Goal: Task Accomplishment & Management: Complete application form

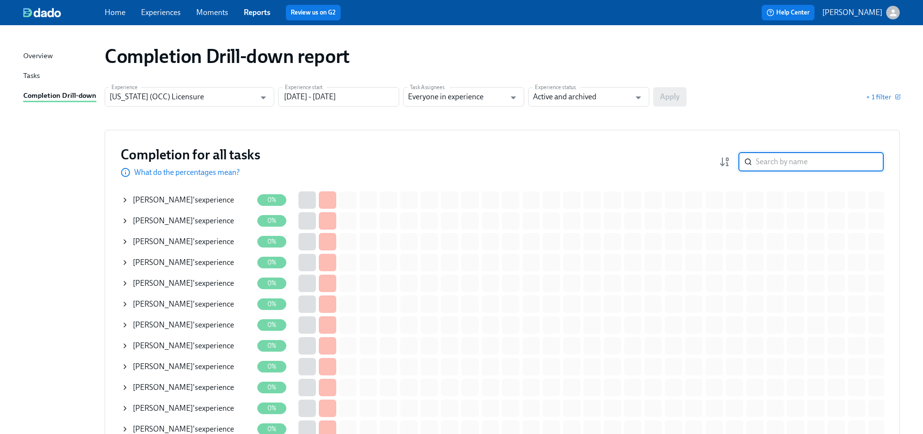
click at [820, 160] on input "search" at bounding box center [820, 161] width 128 height 19
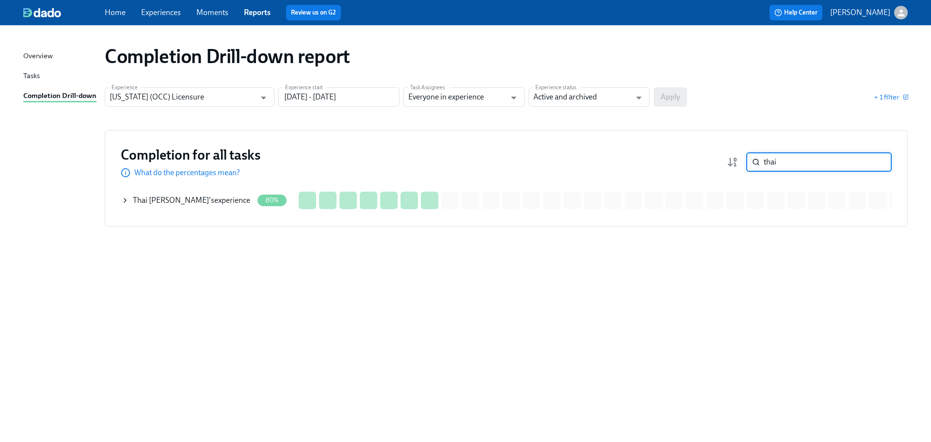
type input "thai"
click at [170, 198] on div "Thai Lam 's experience" at bounding box center [191, 200] width 117 height 11
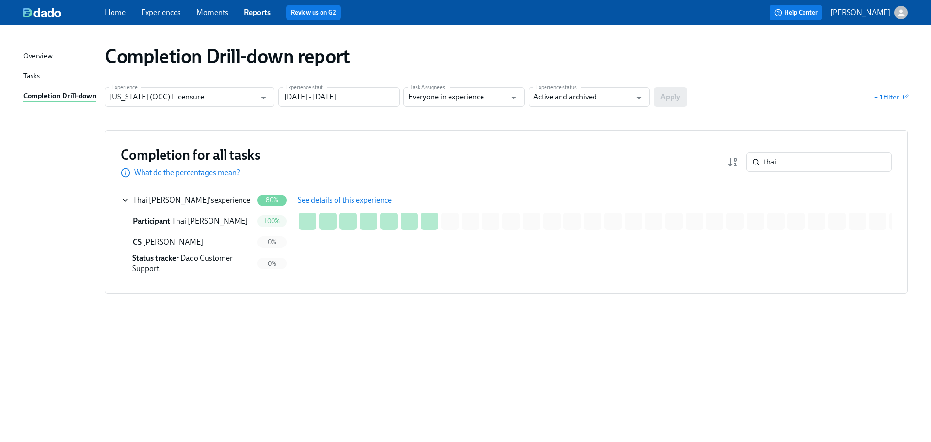
click at [338, 199] on span "See details of this experience" at bounding box center [345, 200] width 94 height 10
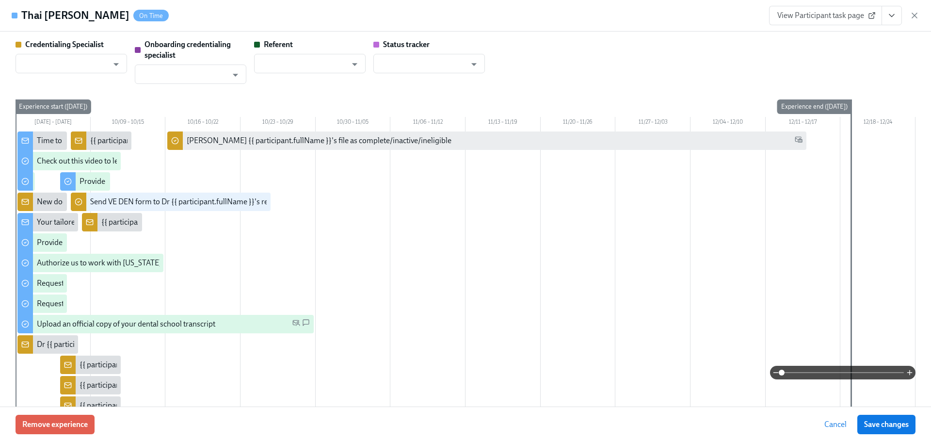
type input "[PERSON_NAME]"
type input "Linda Alferez-Guzman"
type input "Dado Customer Support"
click at [826, 16] on span "View Participant task page" at bounding box center [825, 16] width 96 height 10
click at [884, 22] on button "View task page" at bounding box center [891, 15] width 20 height 19
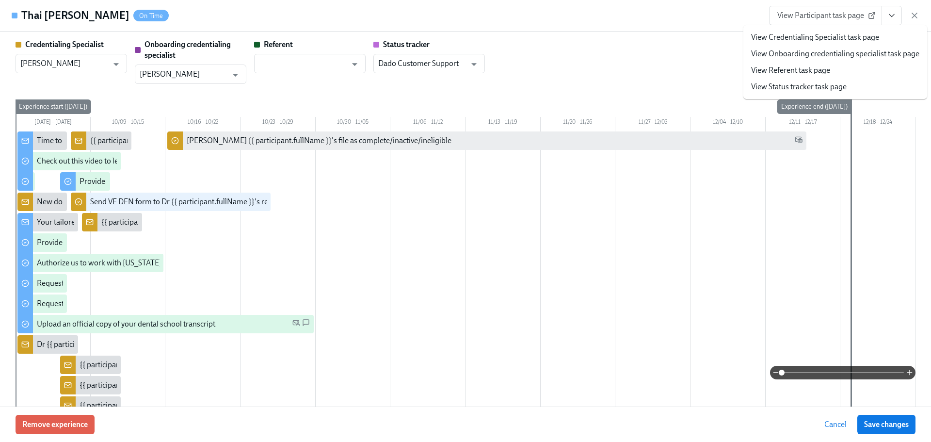
click at [826, 45] on li "View Credentialing Specialist task page" at bounding box center [835, 37] width 184 height 16
click at [826, 38] on link "View Credentialing Specialist task page" at bounding box center [815, 37] width 128 height 11
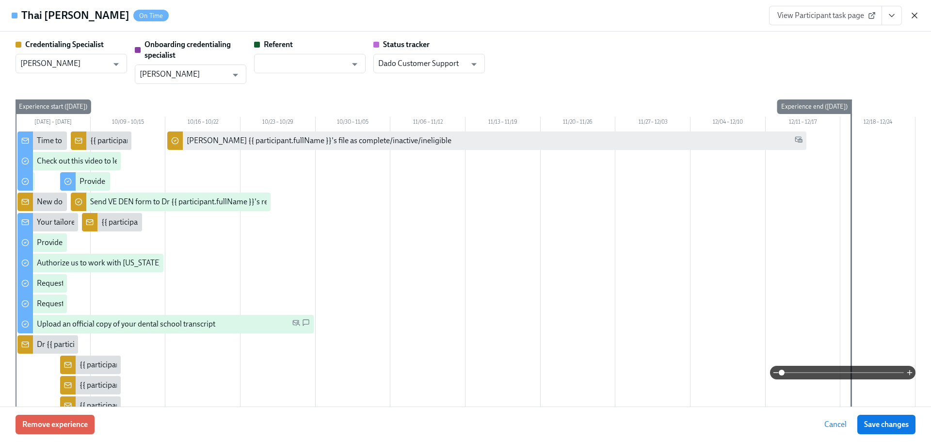
click at [917, 17] on icon "button" at bounding box center [914, 16] width 10 height 10
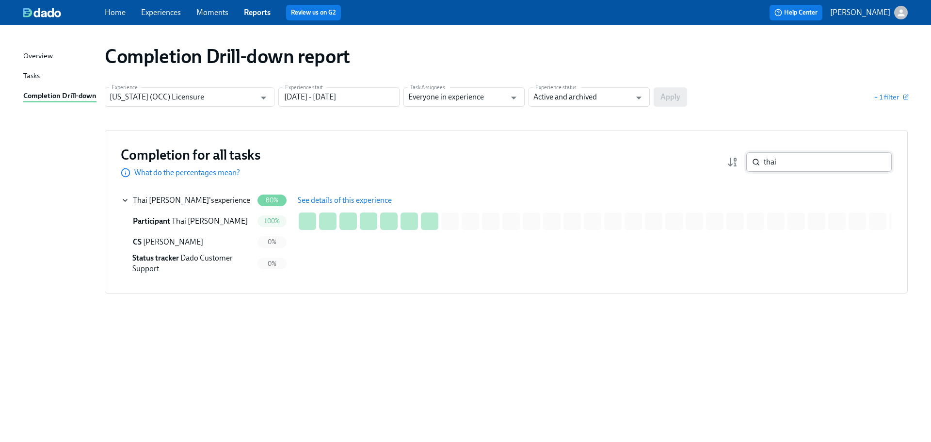
click at [784, 158] on input "thai" at bounding box center [827, 161] width 128 height 19
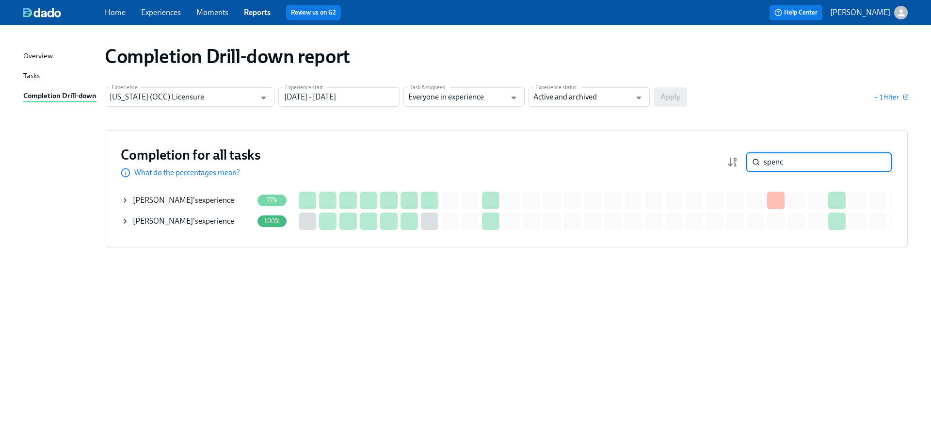
click at [204, 204] on div "Daryl Spencer 's experience" at bounding box center [183, 200] width 101 height 11
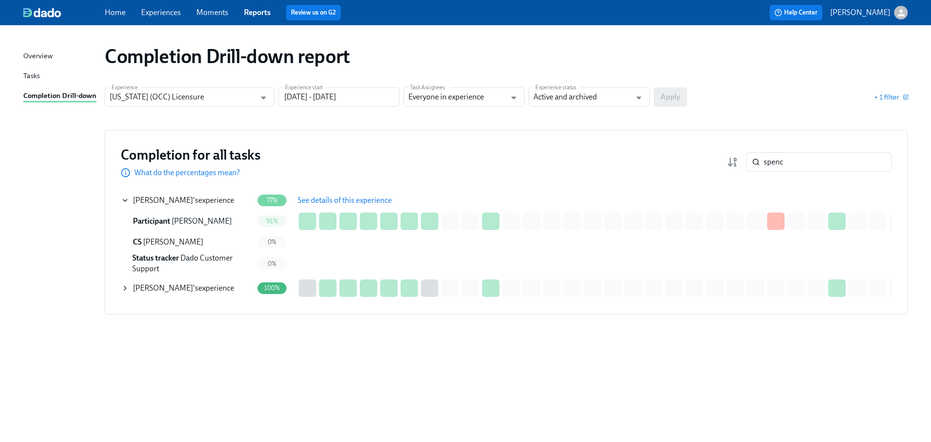
click at [344, 197] on span "See details of this experience" at bounding box center [345, 200] width 94 height 10
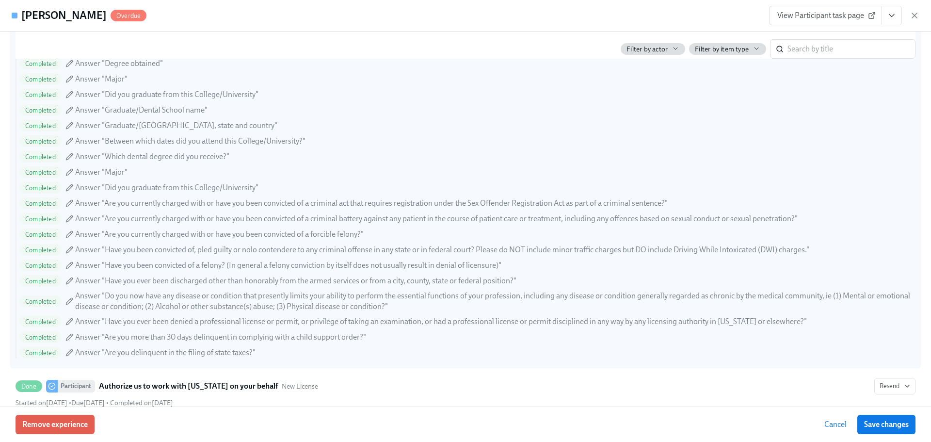
scroll to position [1163, 0]
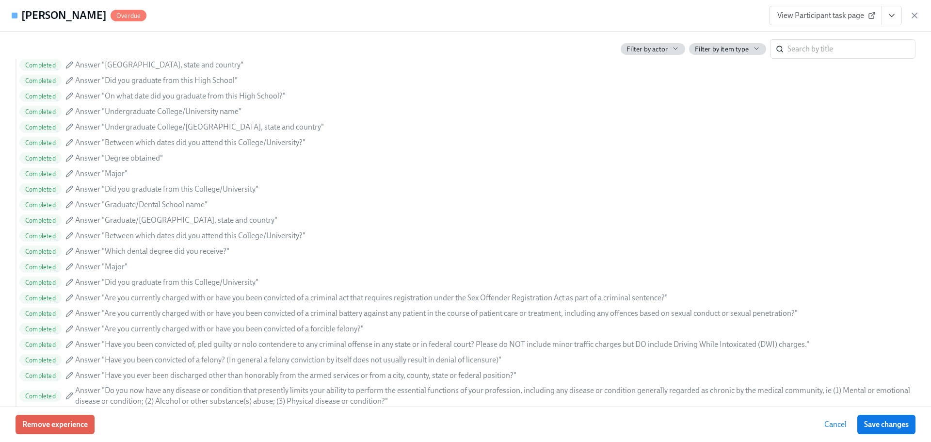
click at [893, 21] on button "View task page" at bounding box center [891, 15] width 20 height 19
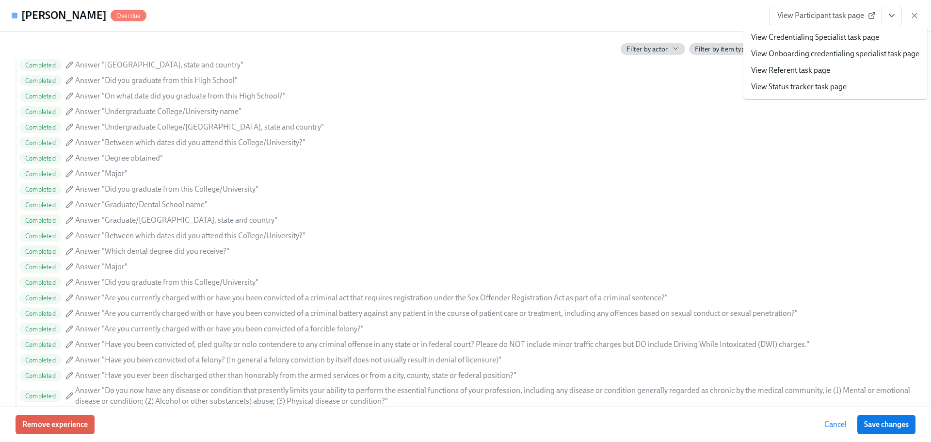
click at [865, 35] on link "View Credentialing Specialist task page" at bounding box center [815, 37] width 128 height 11
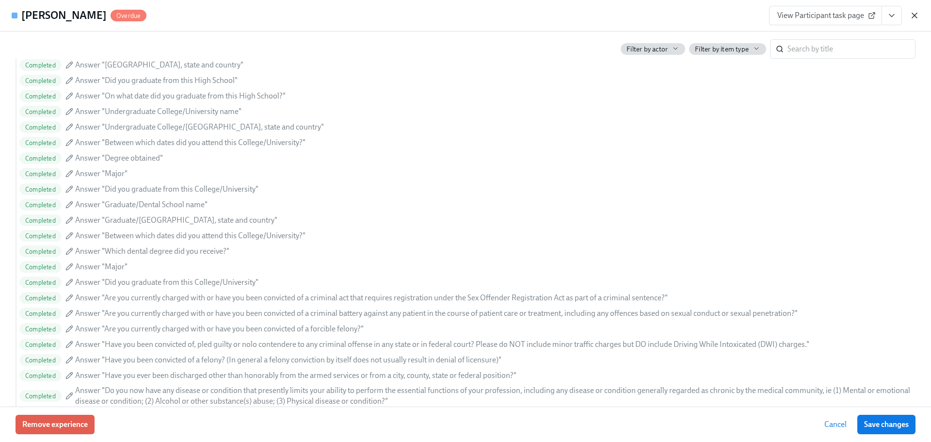
click at [914, 16] on icon "button" at bounding box center [914, 16] width 10 height 10
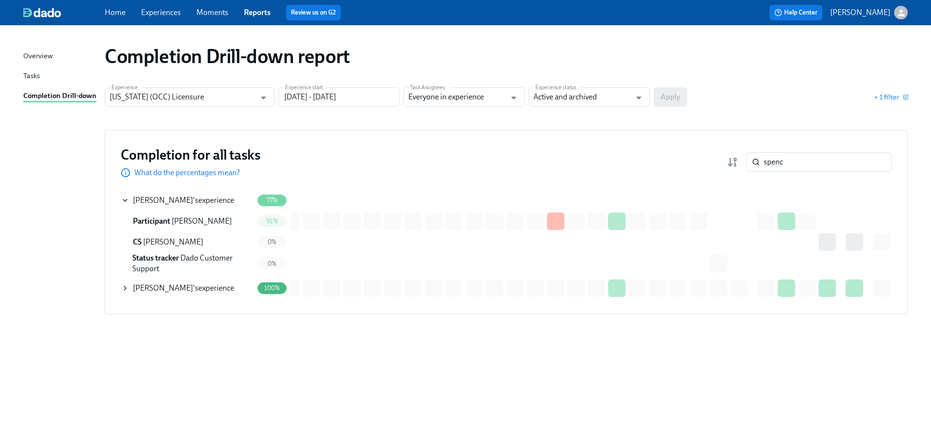
scroll to position [0, 0]
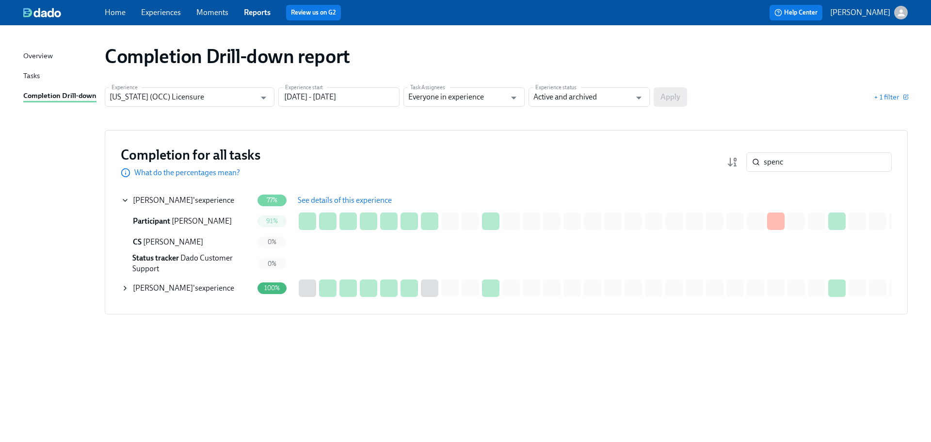
click at [331, 199] on span "See details of this experience" at bounding box center [345, 200] width 94 height 10
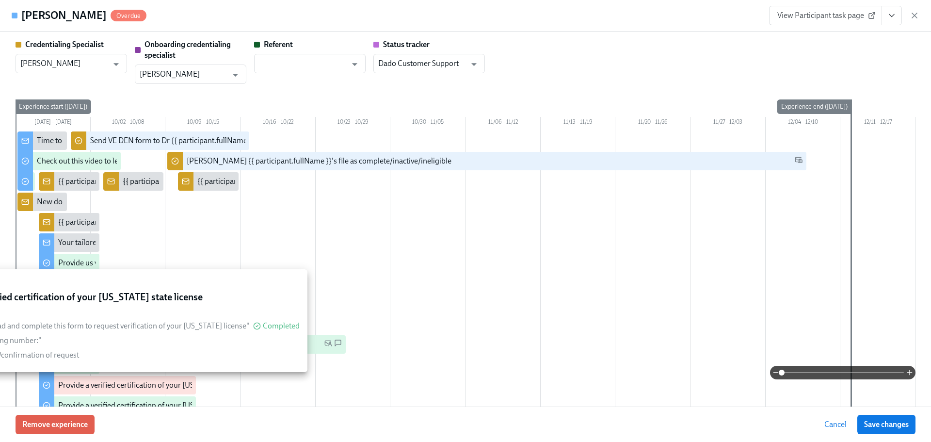
click at [124, 384] on div "Provide a verified certification of your Oklahoma state license" at bounding box center [160, 385] width 205 height 11
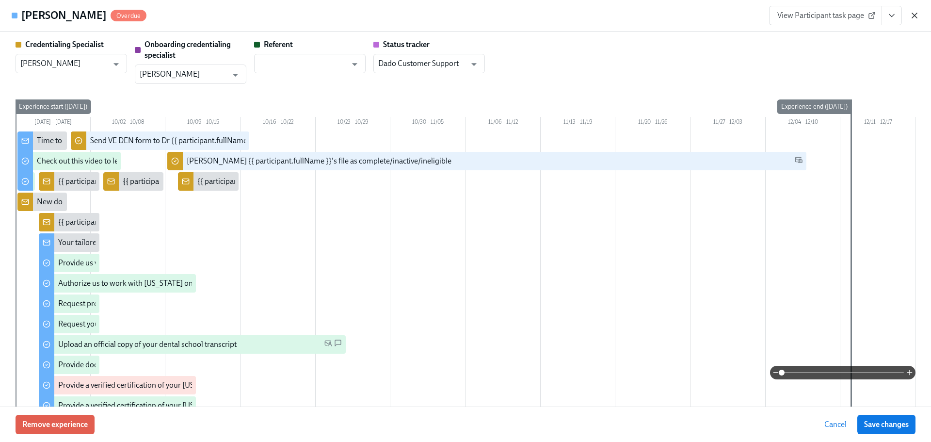
click at [913, 16] on icon "button" at bounding box center [914, 16] width 10 height 10
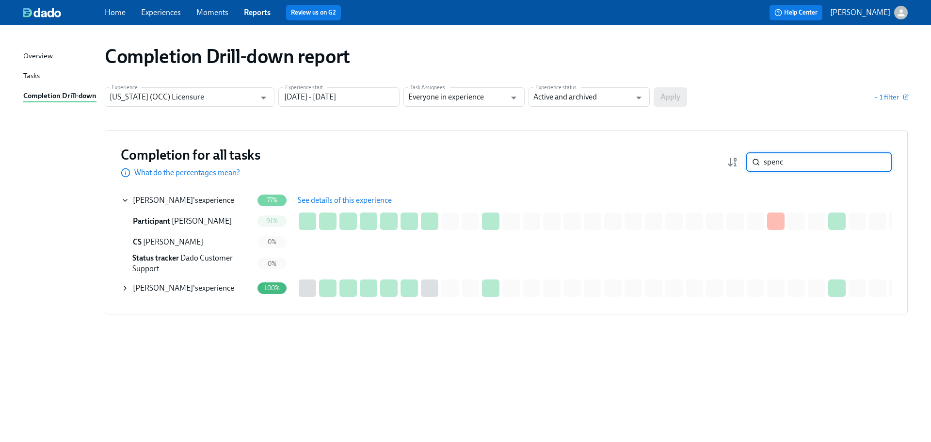
click at [795, 162] on input "spenc" at bounding box center [827, 161] width 128 height 19
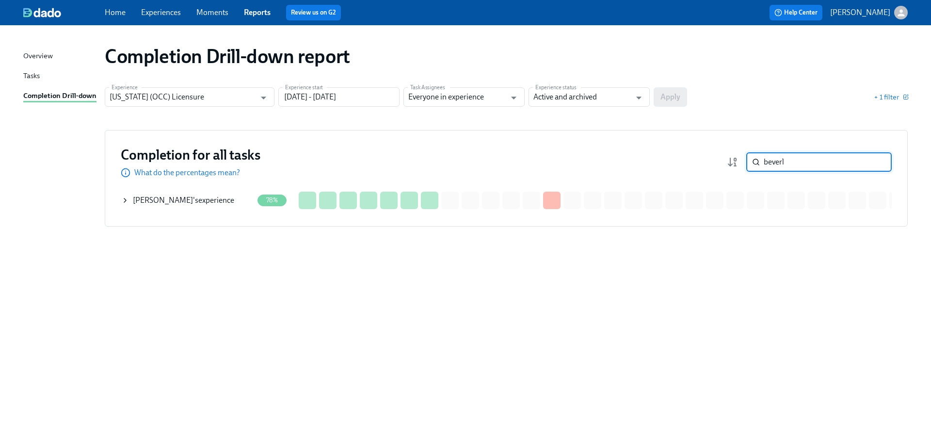
click at [224, 202] on div "BEVERLY Egolum 's experience" at bounding box center [183, 200] width 101 height 11
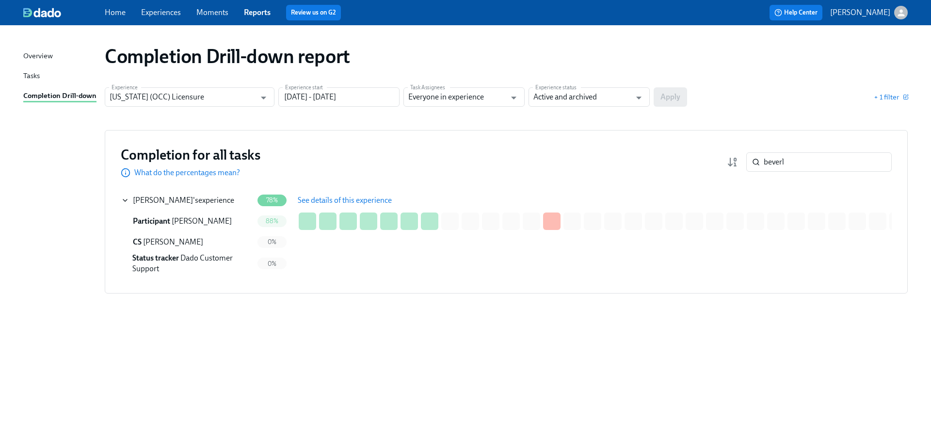
click at [346, 192] on button "See details of this experience" at bounding box center [345, 199] width 108 height 19
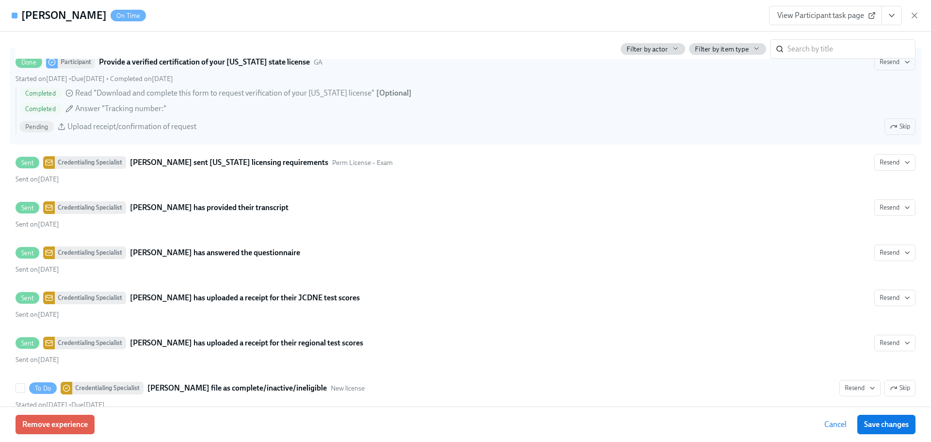
scroll to position [1954, 0]
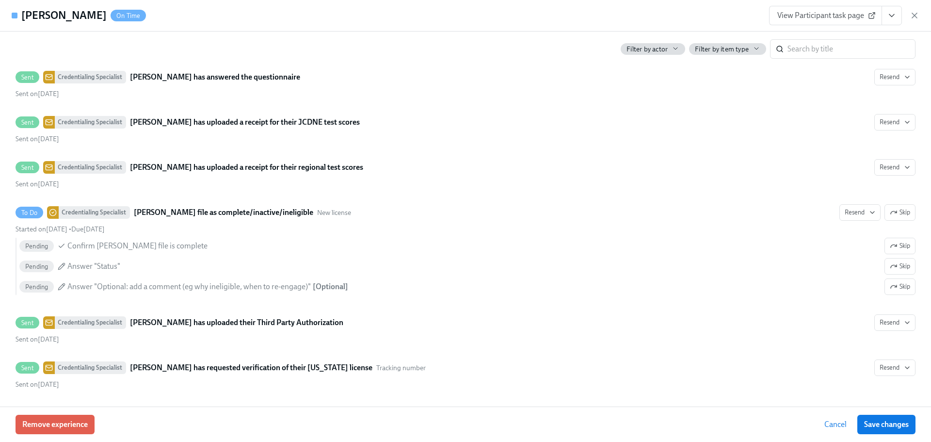
click at [846, 15] on span "View Participant task page" at bounding box center [825, 16] width 96 height 10
click at [915, 16] on icon "button" at bounding box center [914, 16] width 10 height 10
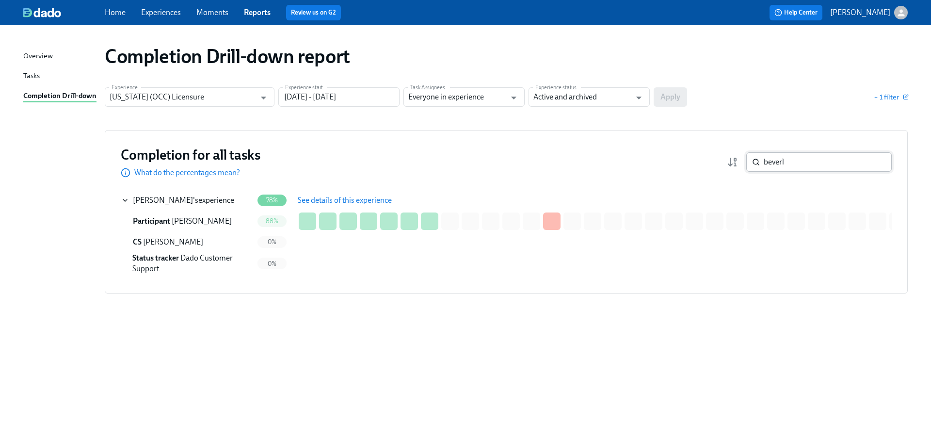
click at [797, 163] on input "beverl" at bounding box center [827, 161] width 128 height 19
click at [811, 162] on input "beverl" at bounding box center [827, 161] width 128 height 19
click at [810, 162] on input "beverl" at bounding box center [827, 161] width 128 height 19
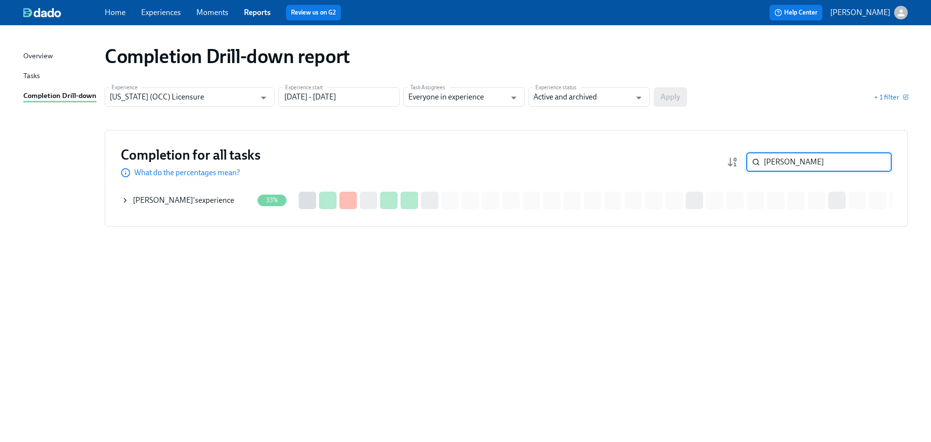
type input "godil"
click at [176, 205] on div "Abdullah Godil 's experience" at bounding box center [183, 200] width 101 height 11
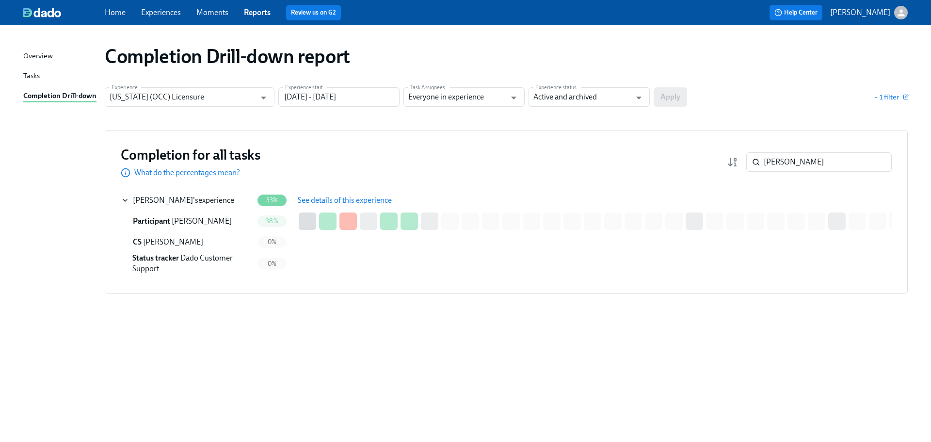
click at [323, 205] on span "See details of this experience" at bounding box center [345, 200] width 94 height 10
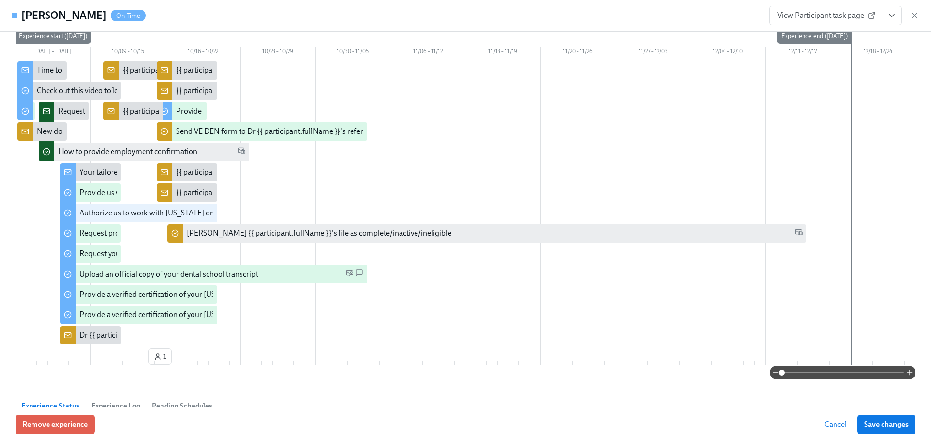
scroll to position [48, 0]
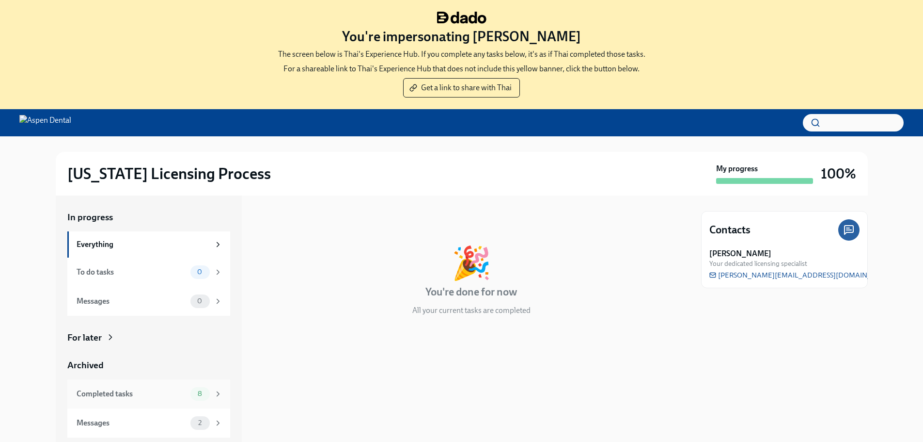
click at [151, 392] on div "Completed tasks" at bounding box center [132, 393] width 110 height 11
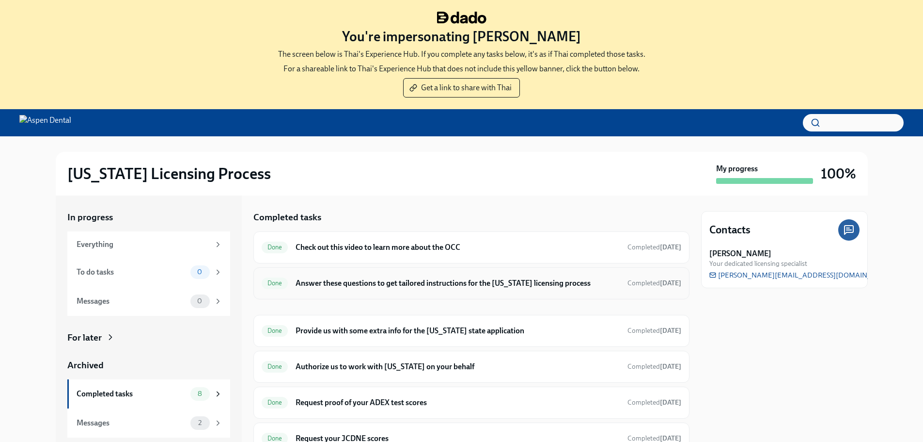
click at [393, 288] on div "Done Answer these questions to get tailored instructions for the Illinois licen…" at bounding box center [472, 283] width 420 height 16
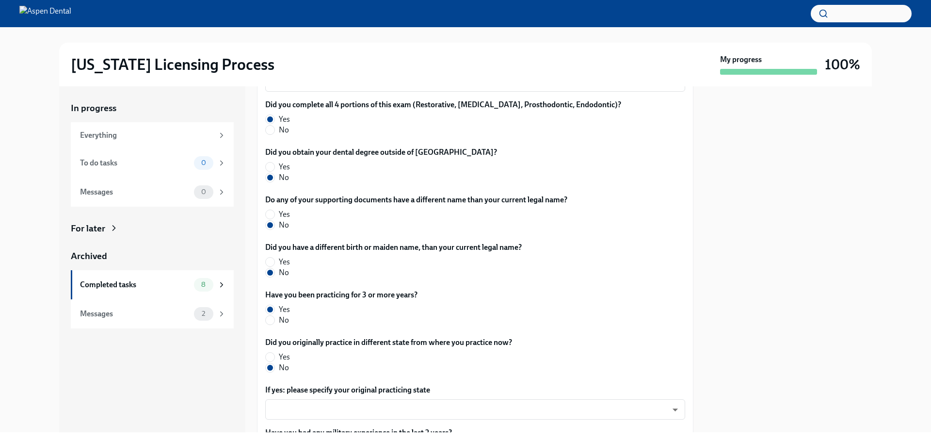
scroll to position [447, 0]
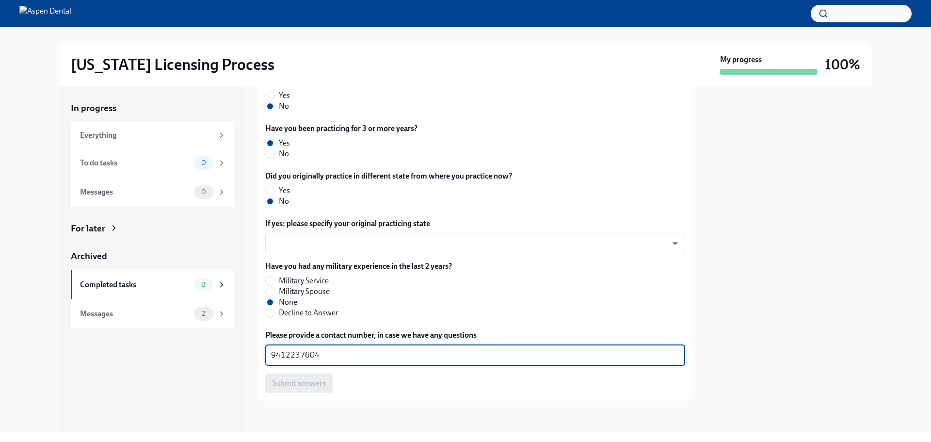
drag, startPoint x: 300, startPoint y: 354, endPoint x: 277, endPoint y: 354, distance: 23.3
click at [277, 354] on textarea "9412237604" at bounding box center [475, 355] width 408 height 12
click at [276, 354] on textarea "9412237604" at bounding box center [475, 355] width 408 height 12
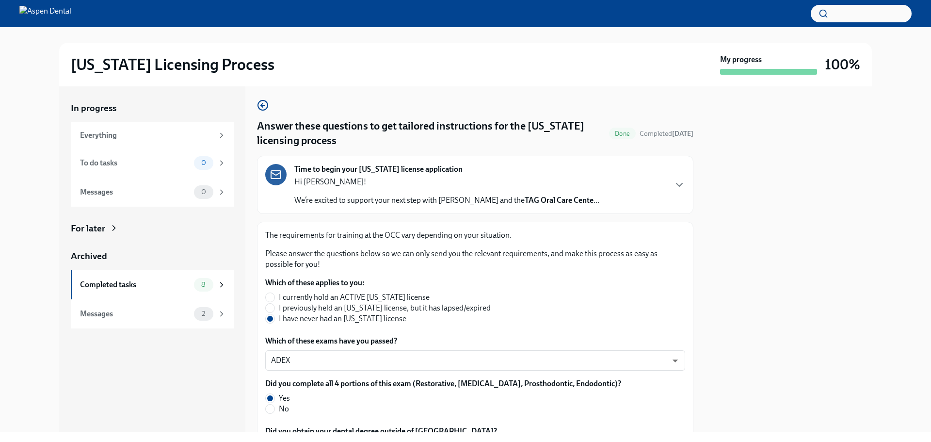
scroll to position [0, 0]
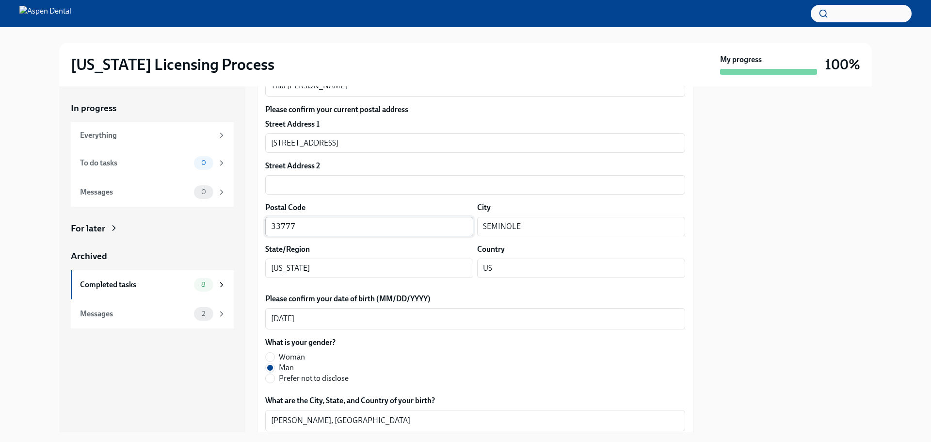
scroll to position [194, 0]
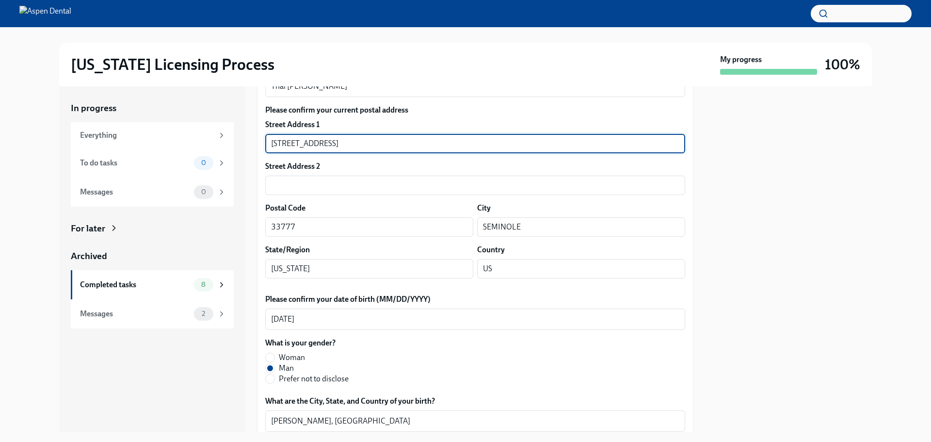
drag, startPoint x: 333, startPoint y: 147, endPoint x: 285, endPoint y: 143, distance: 49.1
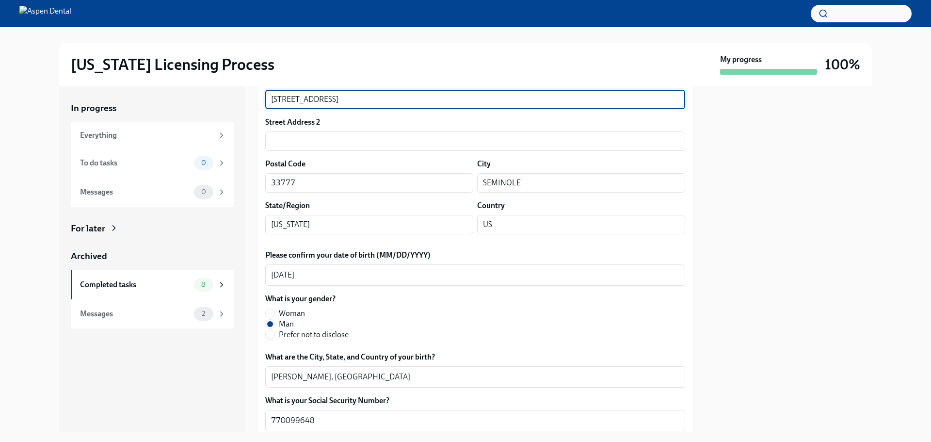
scroll to position [242, 0]
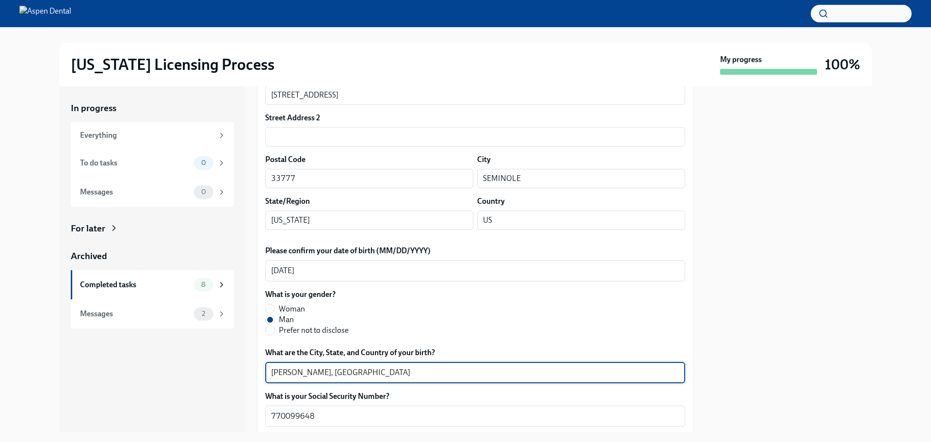
drag, startPoint x: 311, startPoint y: 372, endPoint x: 257, endPoint y: 369, distance: 53.9
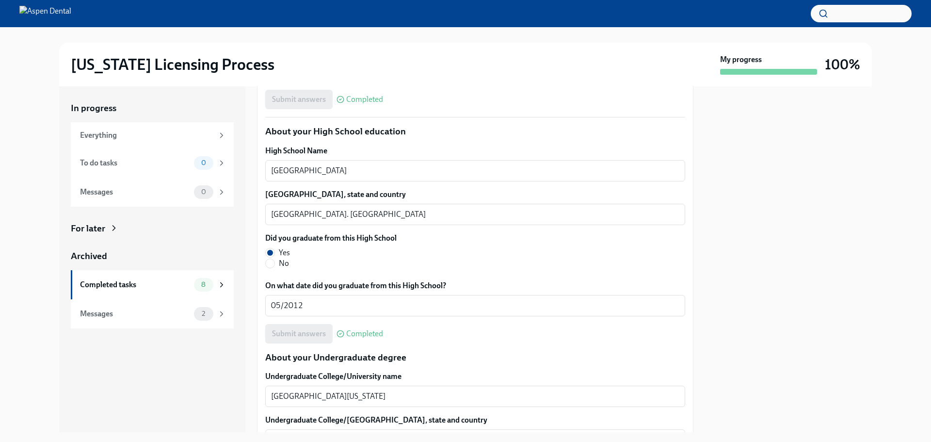
scroll to position [679, 0]
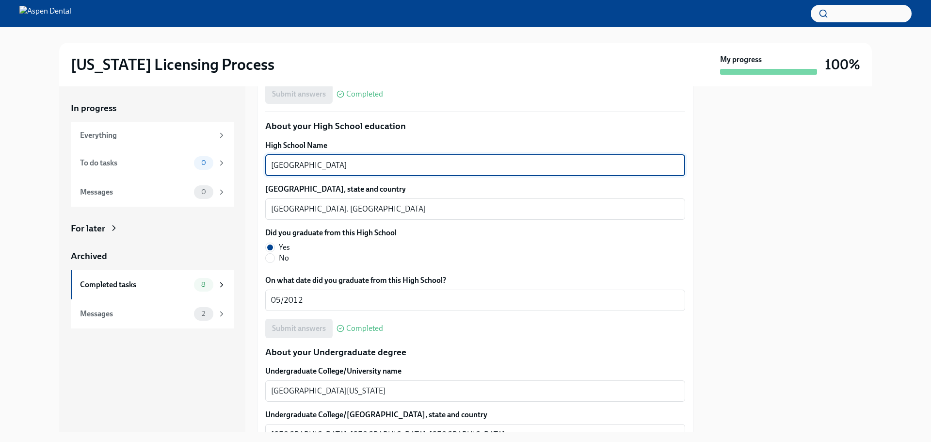
drag, startPoint x: 308, startPoint y: 163, endPoint x: 247, endPoint y: 160, distance: 61.6
click at [243, 158] on div "In progress Everything To do tasks 0 Messages 0 For later Archived Completed ta…" at bounding box center [465, 259] width 812 height 346
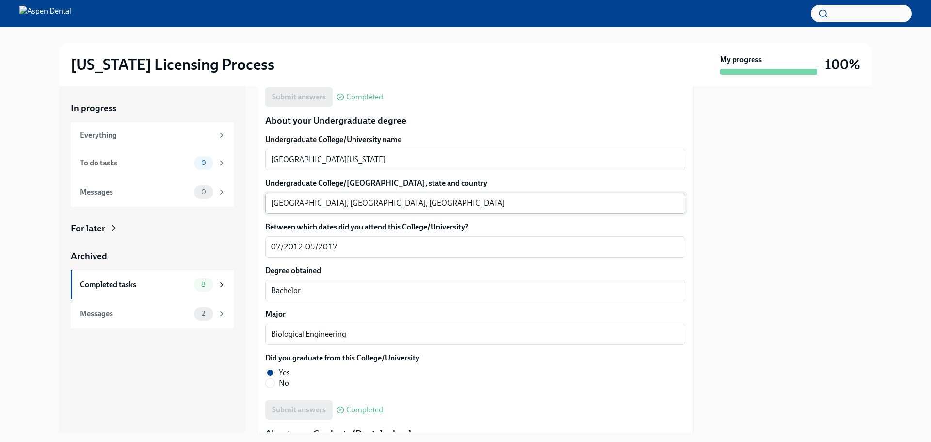
scroll to position [921, 0]
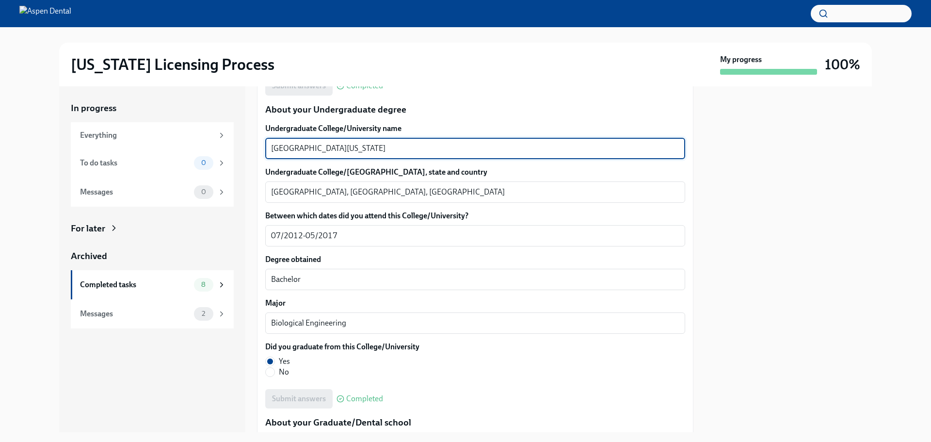
drag, startPoint x: 336, startPoint y: 147, endPoint x: 236, endPoint y: 149, distance: 99.9
click at [236, 149] on div "In progress Everything To do tasks 0 Messages 0 For later Archived Completed ta…" at bounding box center [465, 259] width 812 height 346
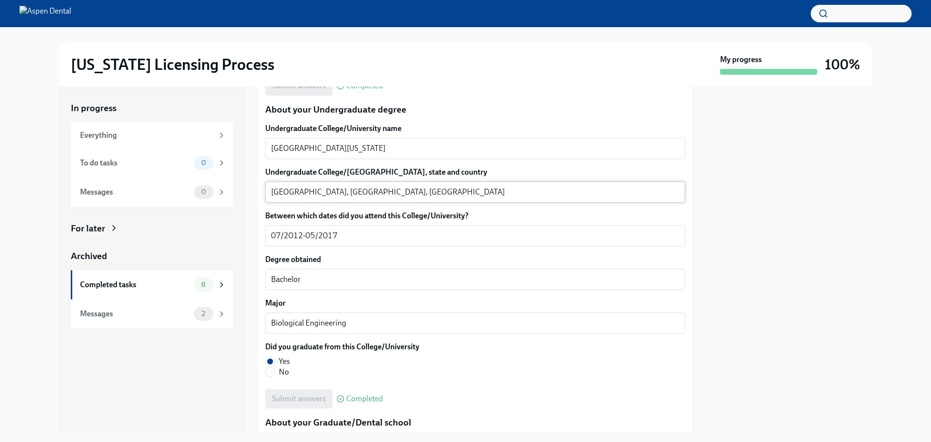
click at [283, 192] on textarea "Gainesville, FL, USA" at bounding box center [475, 192] width 408 height 12
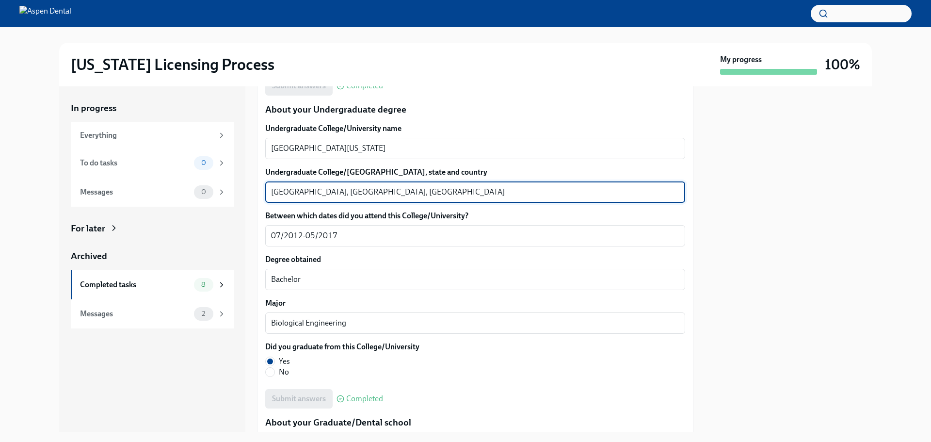
click at [283, 192] on textarea "Gainesville, FL, USA" at bounding box center [475, 192] width 408 height 12
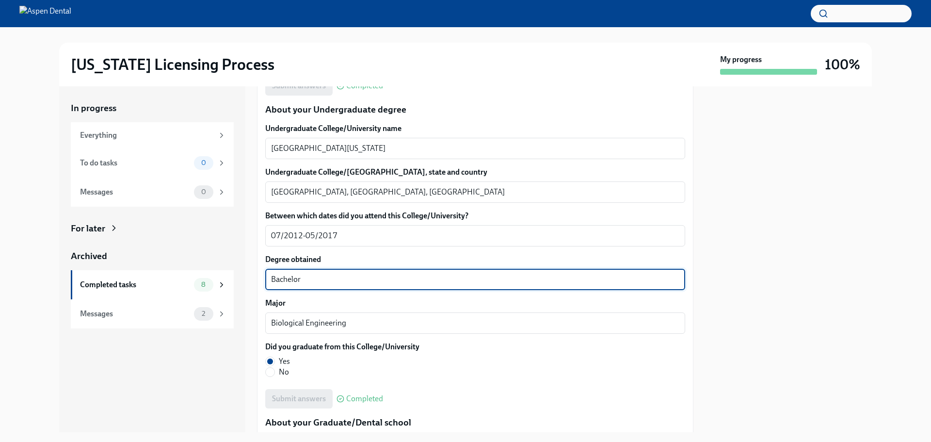
drag, startPoint x: 303, startPoint y: 275, endPoint x: 255, endPoint y: 277, distance: 48.0
click at [253, 276] on div "In progress Everything To do tasks 0 Messages 0 For later Archived Completed ta…" at bounding box center [465, 259] width 812 height 346
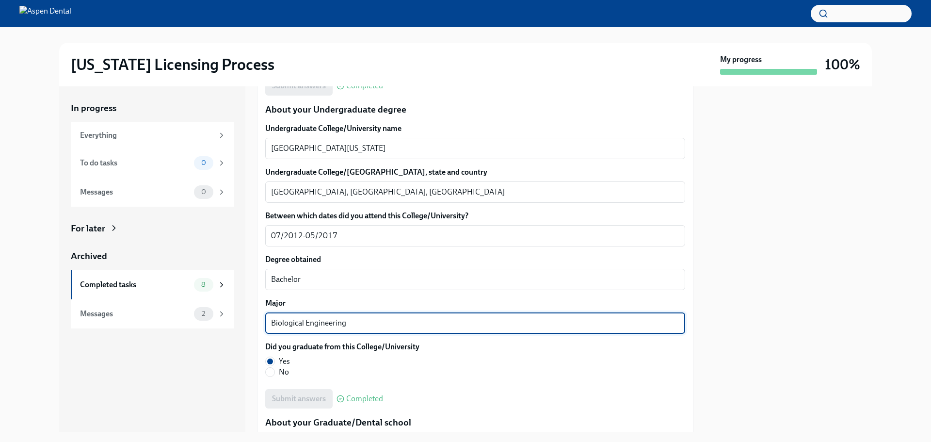
drag, startPoint x: 362, startPoint y: 318, endPoint x: 254, endPoint y: 326, distance: 107.9
click at [254, 326] on div "In progress Everything To do tasks 0 Messages 0 For later Archived Completed ta…" at bounding box center [465, 259] width 812 height 346
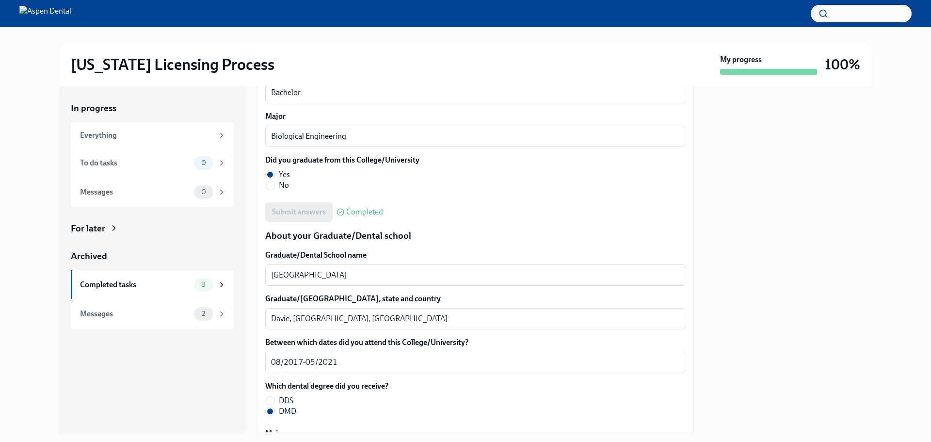
scroll to position [1115, 0]
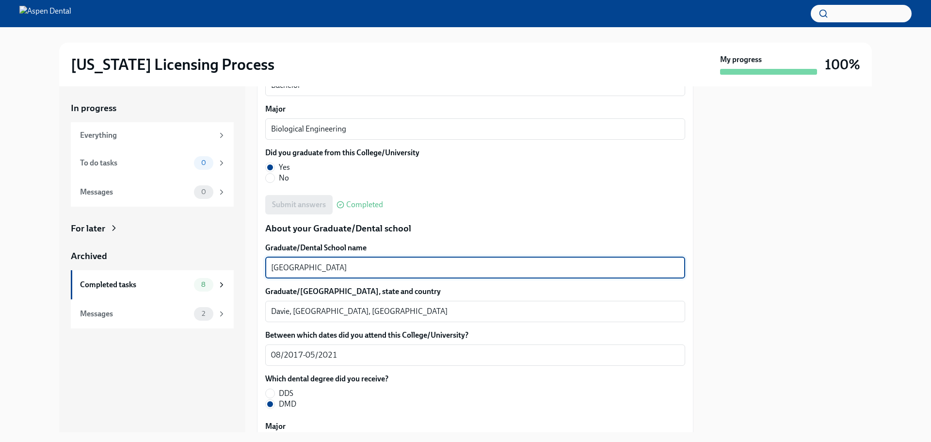
drag, startPoint x: 379, startPoint y: 265, endPoint x: 259, endPoint y: 269, distance: 119.8
click at [259, 269] on div "We will fill out the Illinois State Application Form on your behalf – we'll jus…" at bounding box center [475, 138] width 436 height 2087
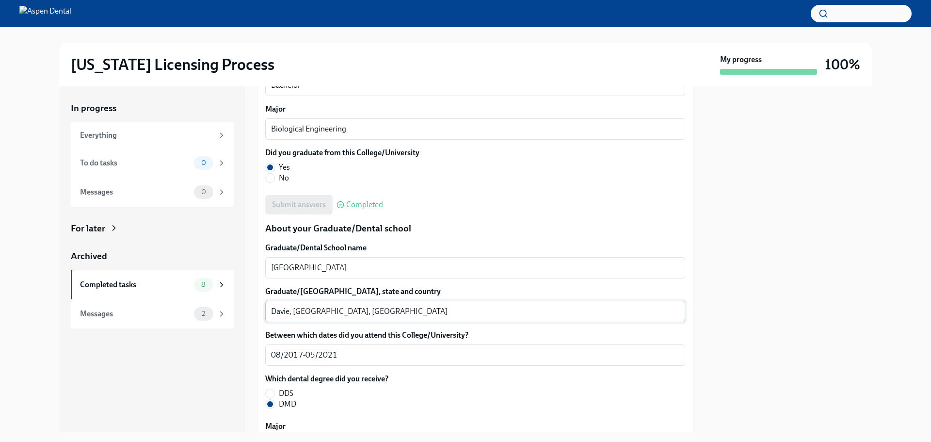
click at [275, 310] on textarea "Davie, FL, USA" at bounding box center [475, 311] width 408 height 12
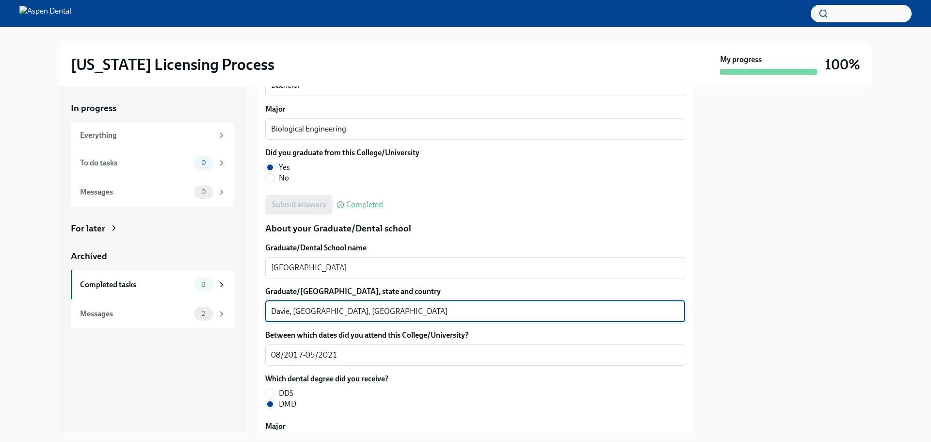
click at [275, 310] on textarea "Davie, FL, USA" at bounding box center [475, 311] width 408 height 12
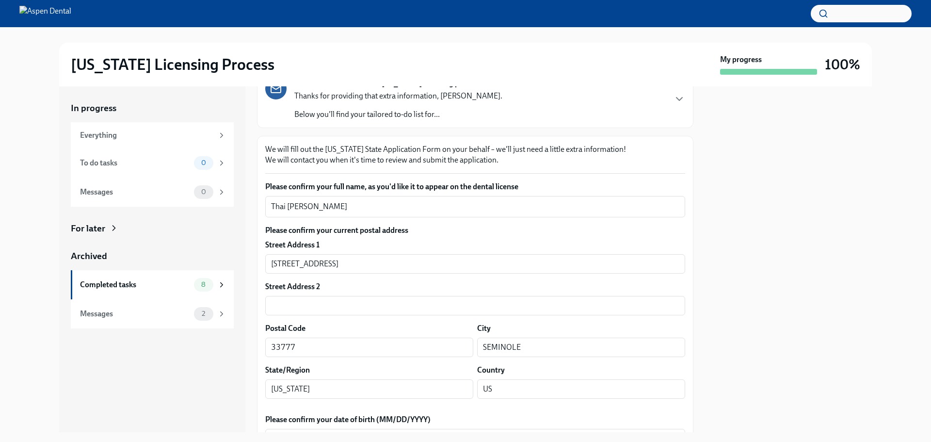
scroll to position [0, 0]
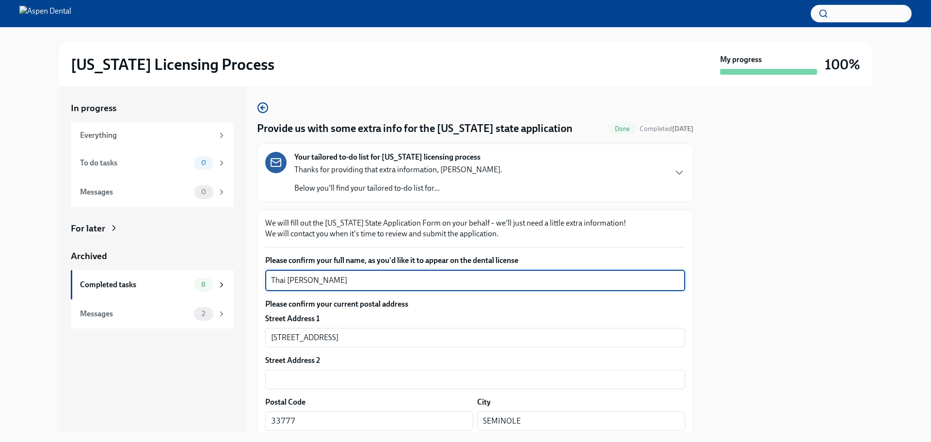
drag, startPoint x: 295, startPoint y: 281, endPoint x: 243, endPoint y: 277, distance: 51.5
click at [243, 277] on div "In progress Everything To do tasks 0 Messages 0 For later Archived Completed ta…" at bounding box center [465, 259] width 812 height 346
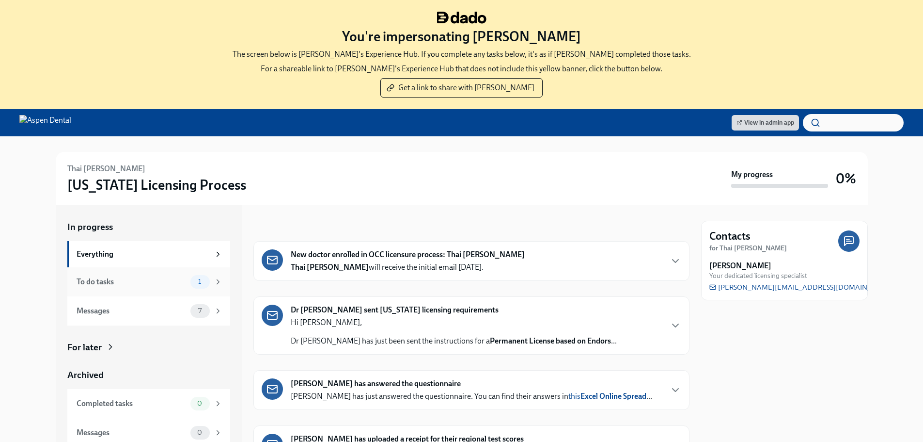
click at [117, 270] on div "To do tasks 1" at bounding box center [148, 281] width 163 height 29
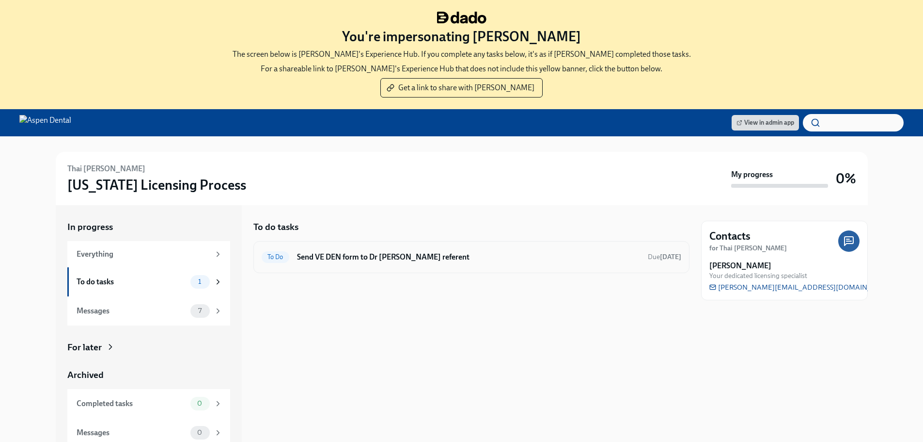
click at [397, 261] on h6 "Send VE DEN form to Dr Thai Lam's referent" at bounding box center [468, 257] width 343 height 11
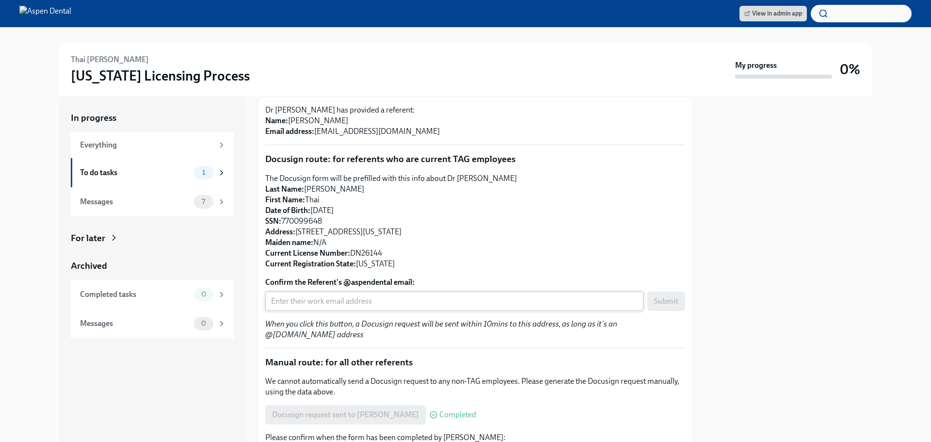
scroll to position [124, 0]
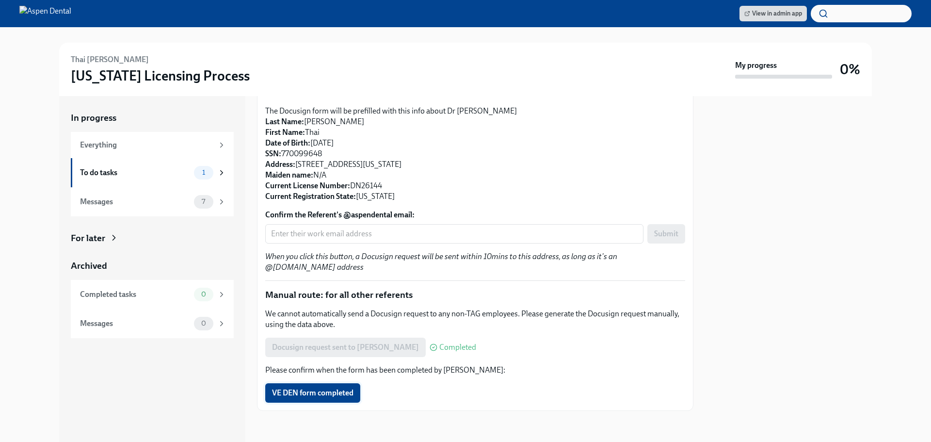
click at [356, 398] on button "VE DEN form completed" at bounding box center [312, 392] width 95 height 19
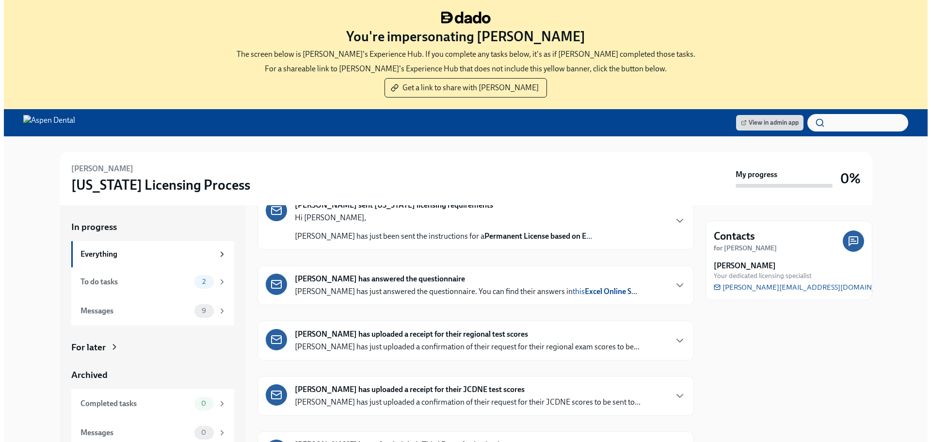
scroll to position [242, 0]
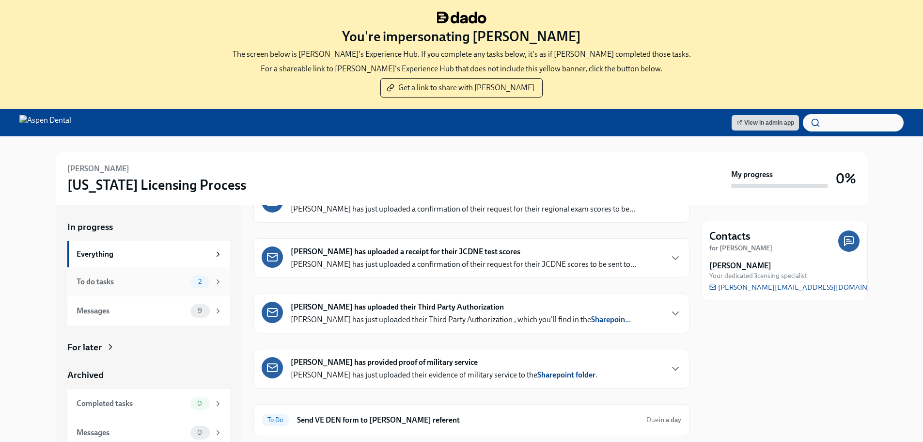
click at [166, 287] on div "To do tasks 2" at bounding box center [150, 282] width 146 height 14
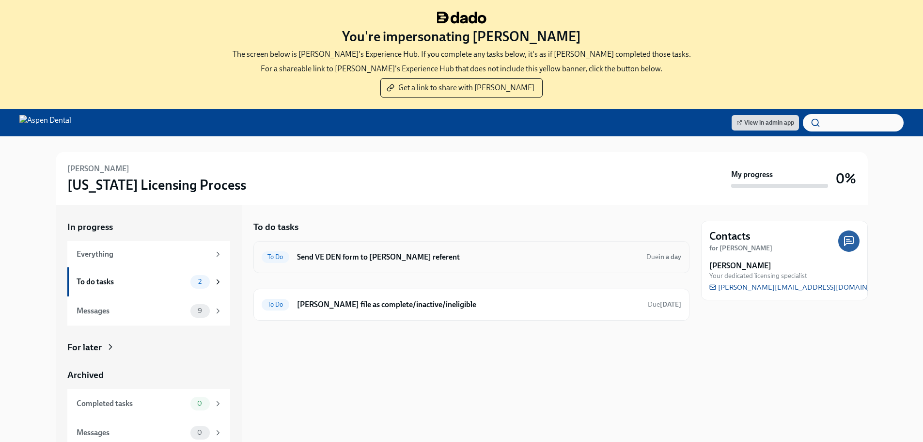
click at [410, 261] on h6 "Send VE DEN form to [PERSON_NAME] referent" at bounding box center [468, 257] width 342 height 11
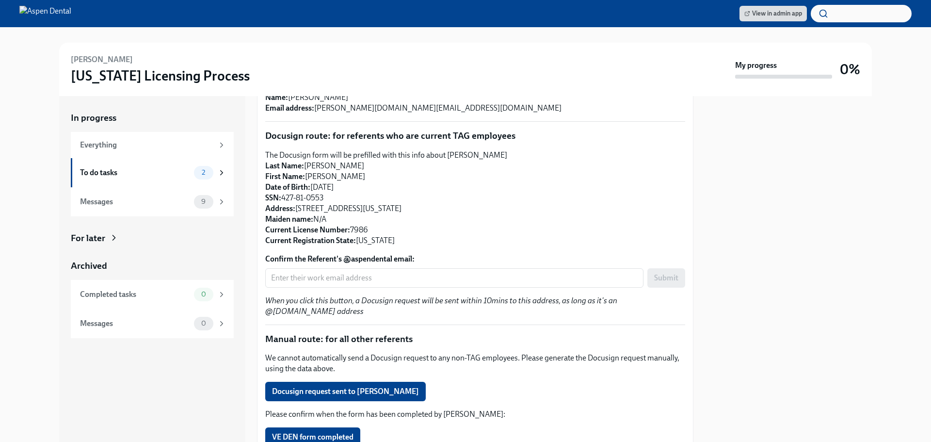
scroll to position [97, 0]
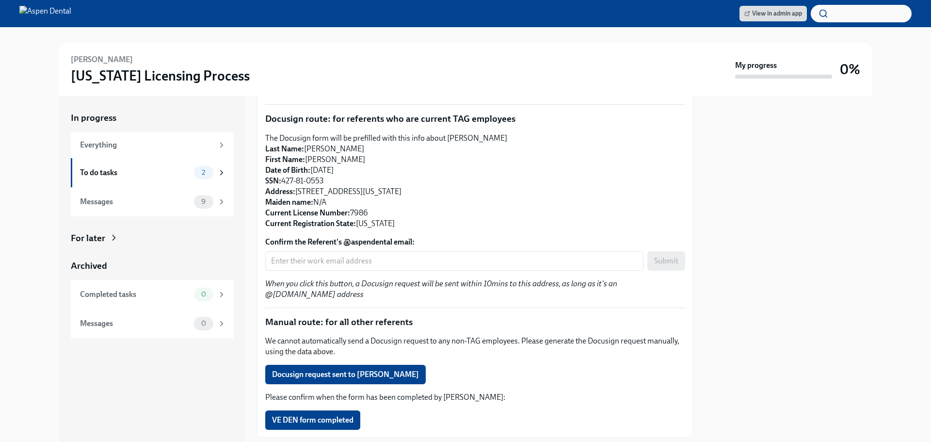
click at [432, 189] on p "The Docusign form will be prefilled with this info about [PERSON_NAME] Last Nam…" at bounding box center [475, 181] width 420 height 96
drag, startPoint x: 429, startPoint y: 190, endPoint x: 296, endPoint y: 190, distance: 133.8
click at [296, 190] on p "The Docusign form will be prefilled with this info about [PERSON_NAME] Last Nam…" at bounding box center [475, 181] width 420 height 96
copy p "[STREET_ADDRESS][US_STATE]"
drag, startPoint x: 394, startPoint y: 222, endPoint x: 360, endPoint y: 224, distance: 34.0
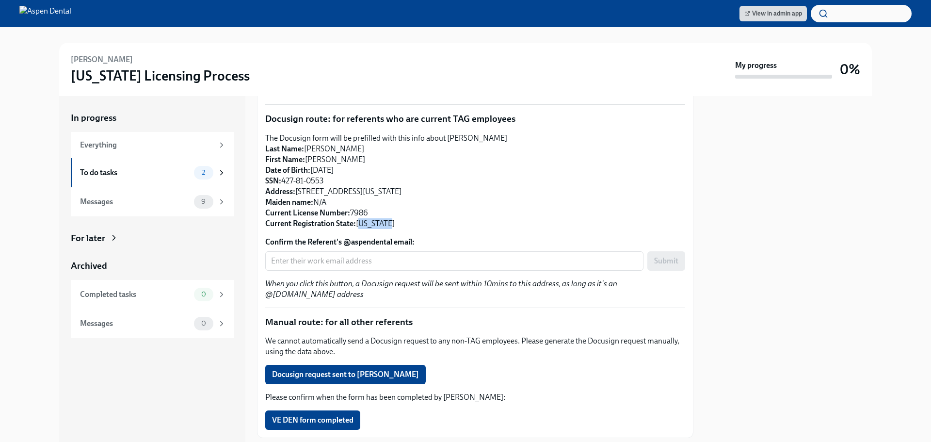
click at [360, 224] on p "The Docusign form will be prefilled with this info about [PERSON_NAME] Last Nam…" at bounding box center [475, 181] width 420 height 96
copy p "[US_STATE]"
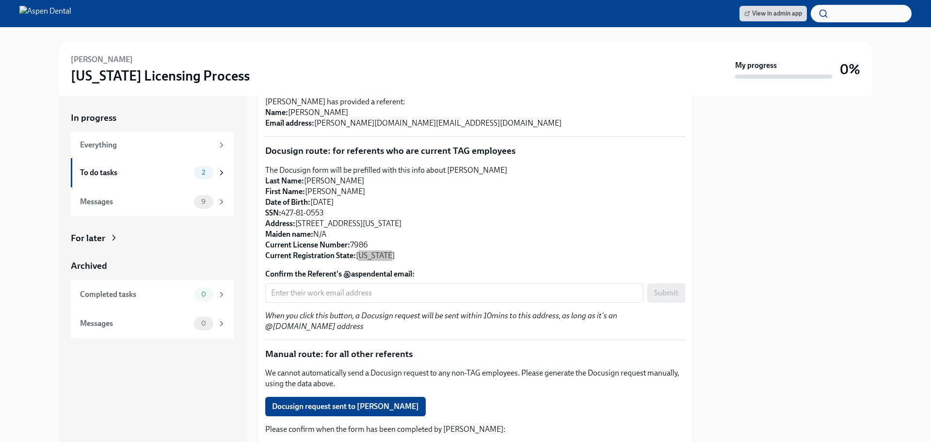
scroll to position [48, 0]
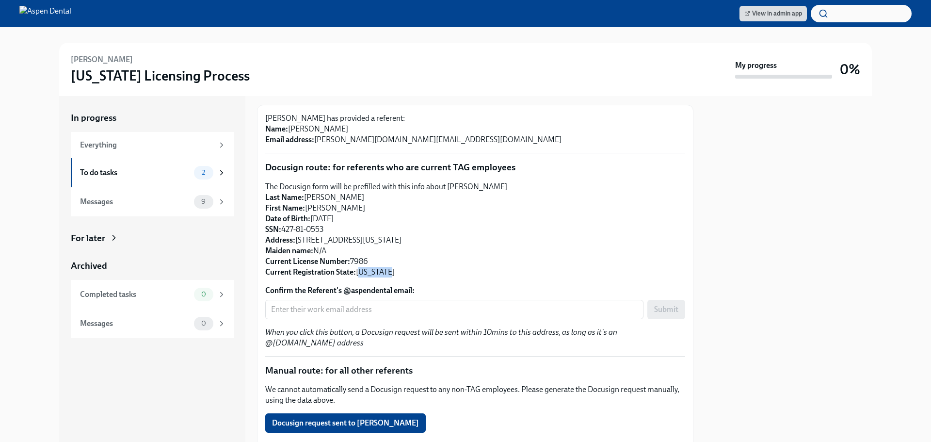
drag, startPoint x: 373, startPoint y: 125, endPoint x: 290, endPoint y: 128, distance: 82.9
click at [290, 128] on p "Dr Daryl Spencer has provided a referent: Name: Angelica Bedoya Astrauskas Emai…" at bounding box center [475, 129] width 420 height 32
copy p "Angelica Bedoya Astrauskas"
click at [419, 422] on span "Docusign request sent to Angelica Bedoya Astrauskas" at bounding box center [345, 423] width 147 height 10
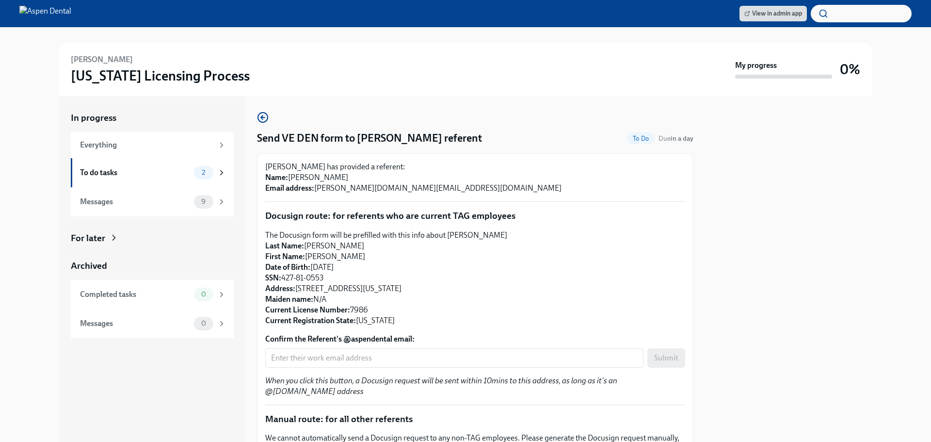
drag, startPoint x: 395, startPoint y: 176, endPoint x: 291, endPoint y: 177, distance: 103.7
click at [291, 177] on p "Dr Daryl Spencer has provided a referent: Name: Angelica Bedoya Astrauskas Emai…" at bounding box center [475, 177] width 420 height 32
copy p "Angelica Bedoya Astrauskas"
drag, startPoint x: 462, startPoint y: 189, endPoint x: 317, endPoint y: 193, distance: 145.5
click at [317, 193] on p "Dr Daryl Spencer has provided a referent: Name: Angelica Bedoya Astrauskas Emai…" at bounding box center [475, 177] width 420 height 32
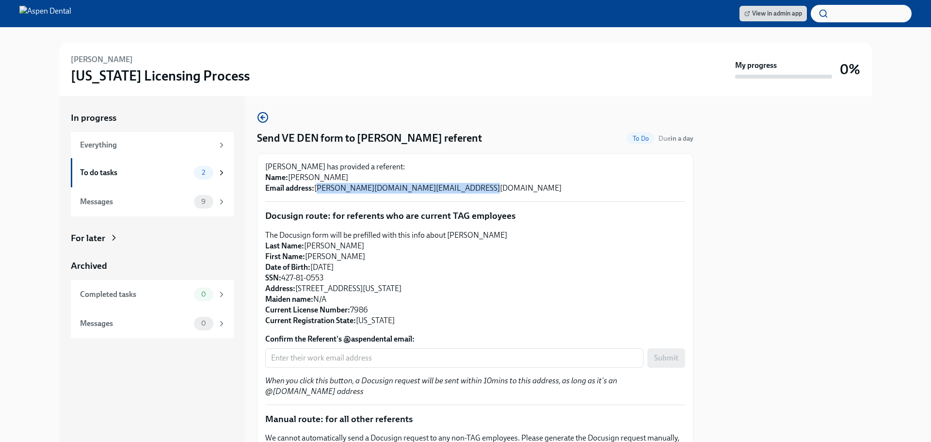
copy p "angelica.bedoyaastrauskas.mil@health.mil"
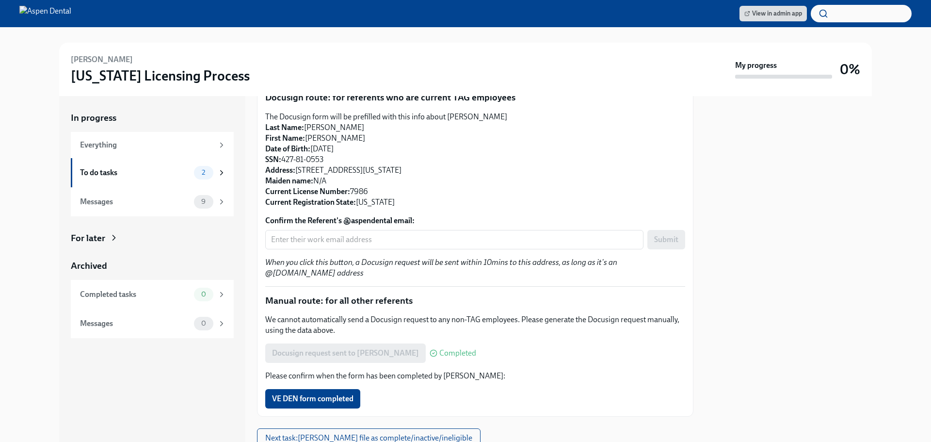
scroll to position [155, 0]
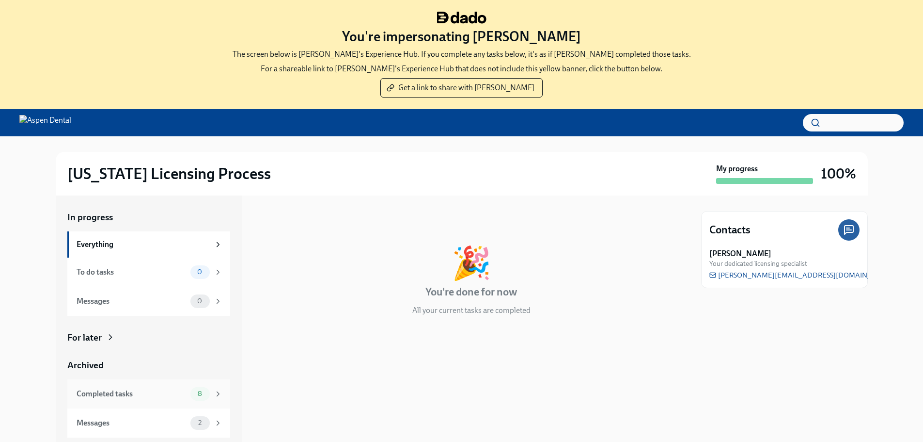
click at [160, 396] on div "Completed tasks" at bounding box center [132, 393] width 110 height 11
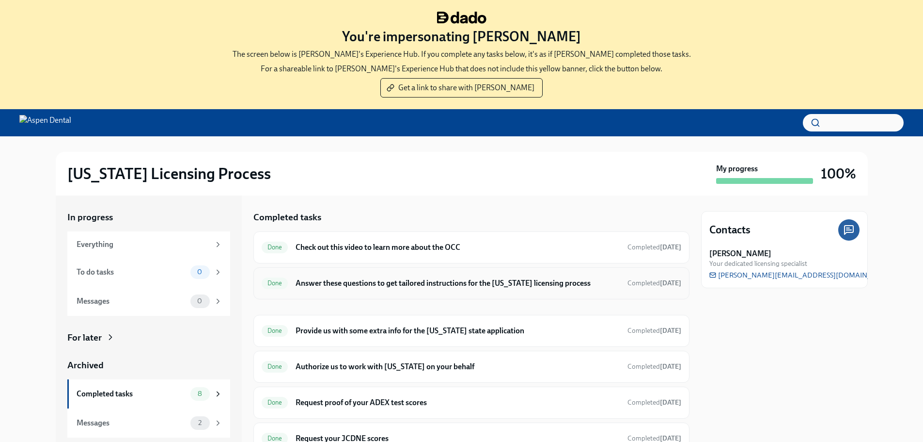
click at [375, 276] on div "Done Answer these questions to get tailored instructions for the [US_STATE] lic…" at bounding box center [472, 283] width 420 height 16
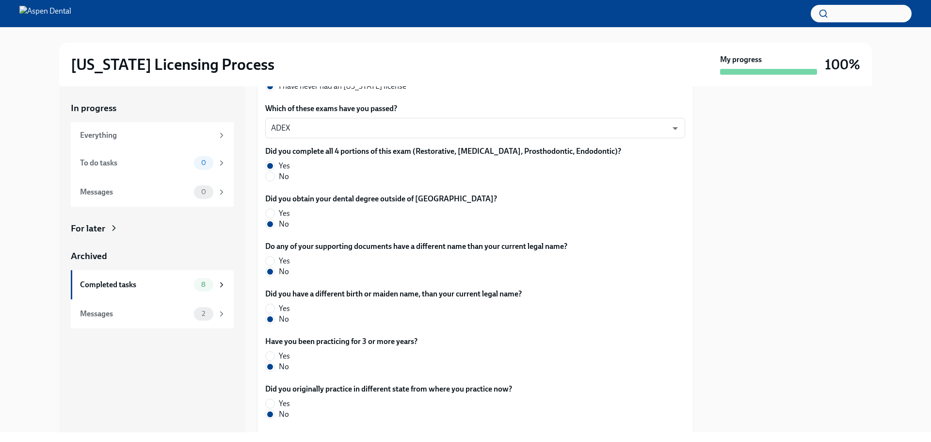
scroll to position [447, 0]
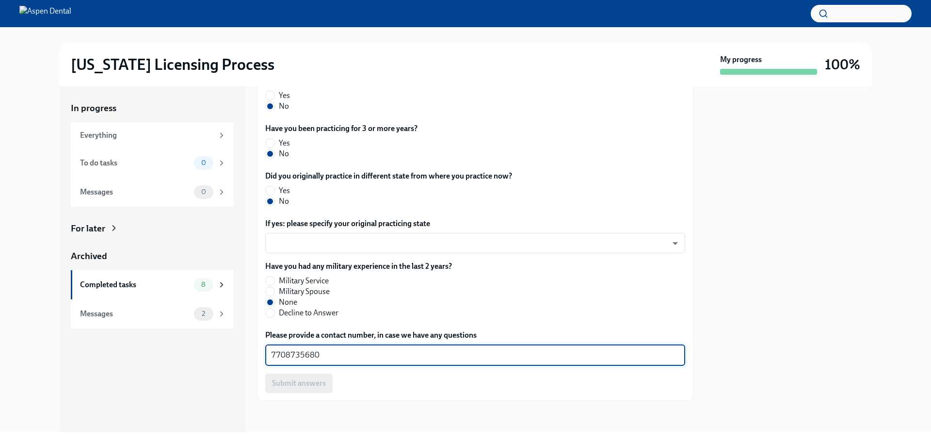
drag, startPoint x: 316, startPoint y: 358, endPoint x: 250, endPoint y: 355, distance: 66.0
click at [250, 355] on div "In progress Everything To do tasks 0 Messages 0 For later Archived Completed ta…" at bounding box center [465, 259] width 812 height 346
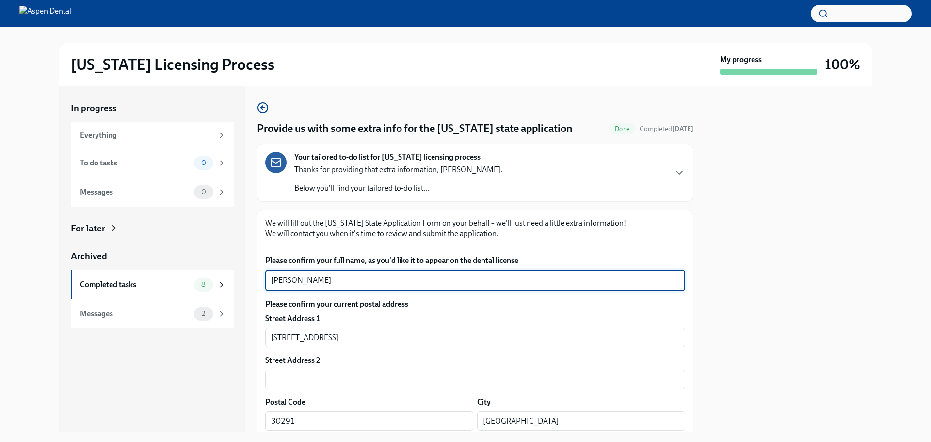
drag, startPoint x: 306, startPoint y: 280, endPoint x: 261, endPoint y: 279, distance: 45.1
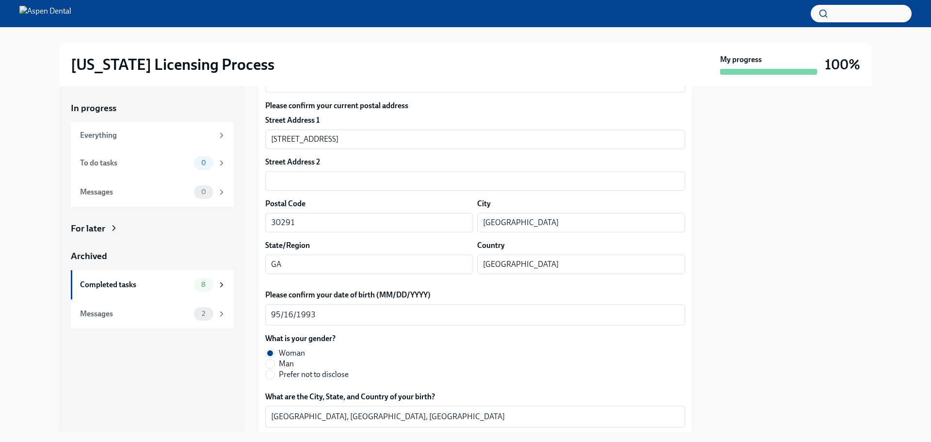
scroll to position [194, 0]
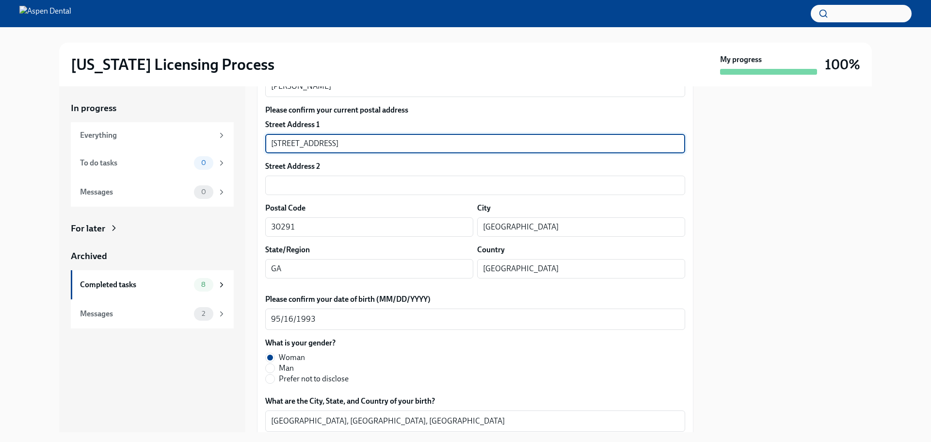
drag, startPoint x: 350, startPoint y: 146, endPoint x: 259, endPoint y: 142, distance: 91.7
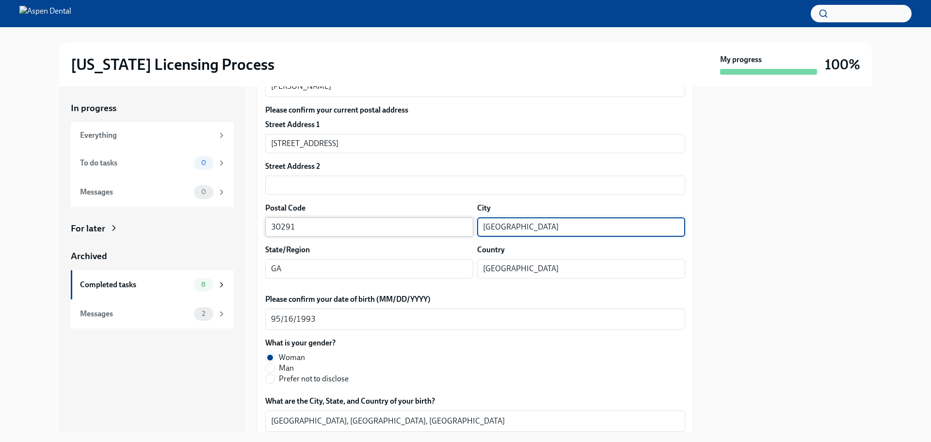
click at [462, 226] on div "Postal Code 30291 ​ City [GEOGRAPHIC_DATA] ​" at bounding box center [475, 220] width 420 height 34
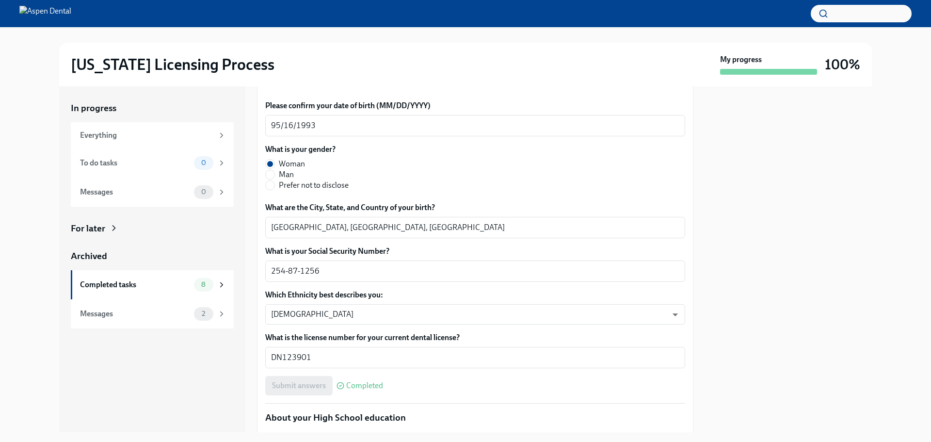
scroll to position [388, 0]
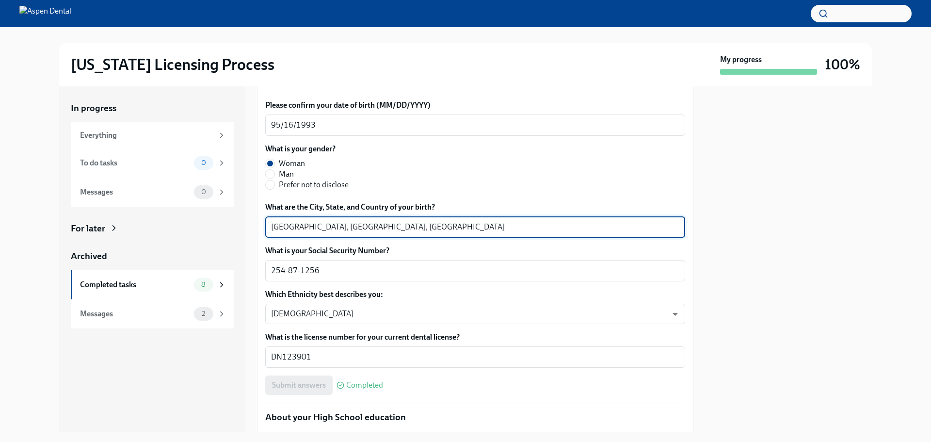
click at [284, 226] on textarea "[GEOGRAPHIC_DATA], [GEOGRAPHIC_DATA], [GEOGRAPHIC_DATA]" at bounding box center [475, 227] width 408 height 12
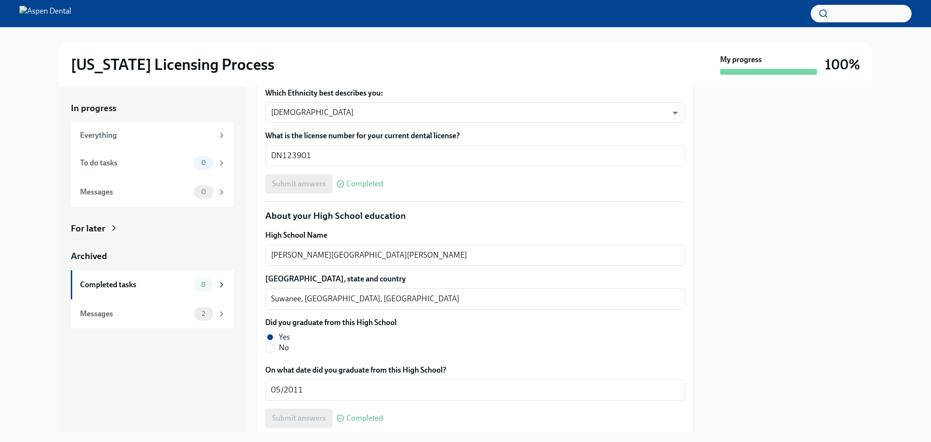
scroll to position [630, 0]
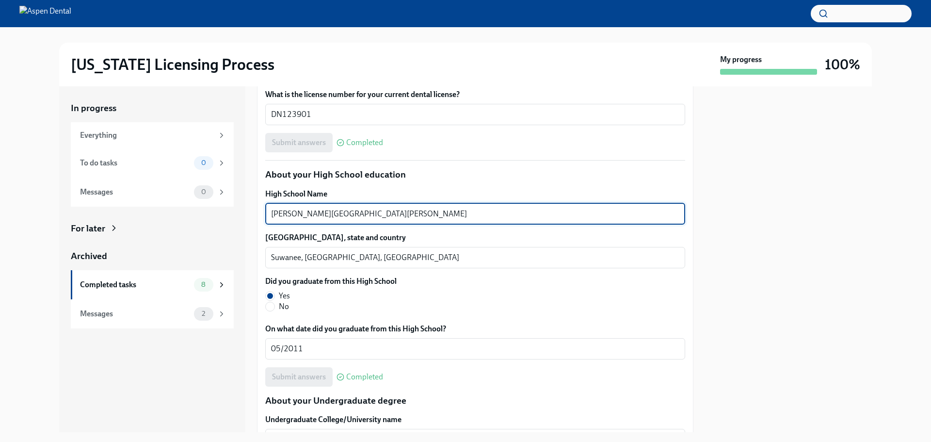
drag, startPoint x: 360, startPoint y: 213, endPoint x: 248, endPoint y: 216, distance: 111.5
click at [245, 215] on div "In progress Everything To do tasks 0 Messages 0 For later Archived Completed ta…" at bounding box center [465, 259] width 812 height 346
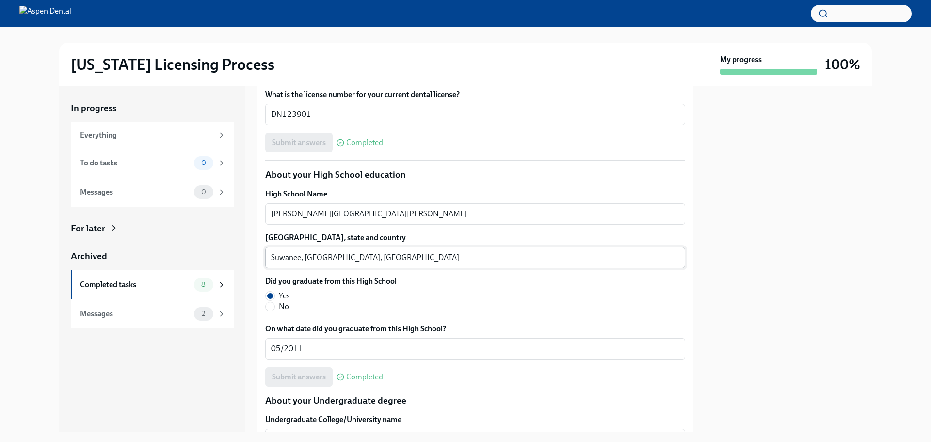
click at [282, 255] on textarea "Suwanee, [GEOGRAPHIC_DATA], [GEOGRAPHIC_DATA]" at bounding box center [475, 258] width 408 height 12
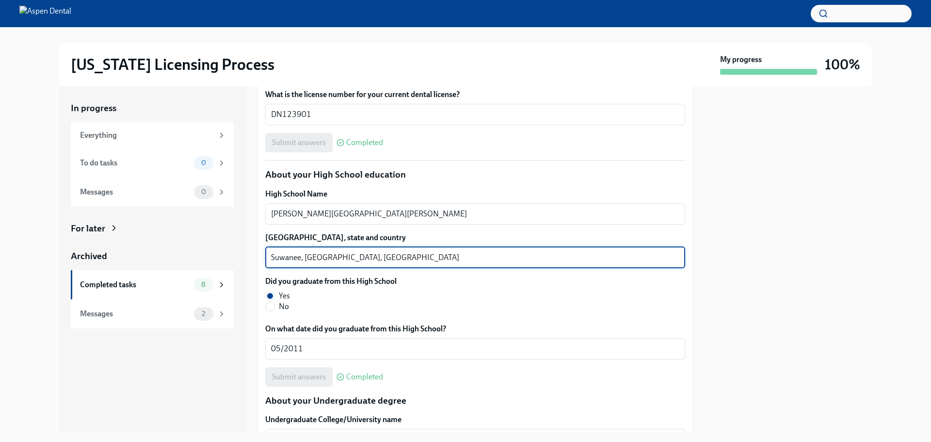
click at [282, 255] on textarea "Suwanee, [GEOGRAPHIC_DATA], [GEOGRAPHIC_DATA]" at bounding box center [475, 258] width 408 height 12
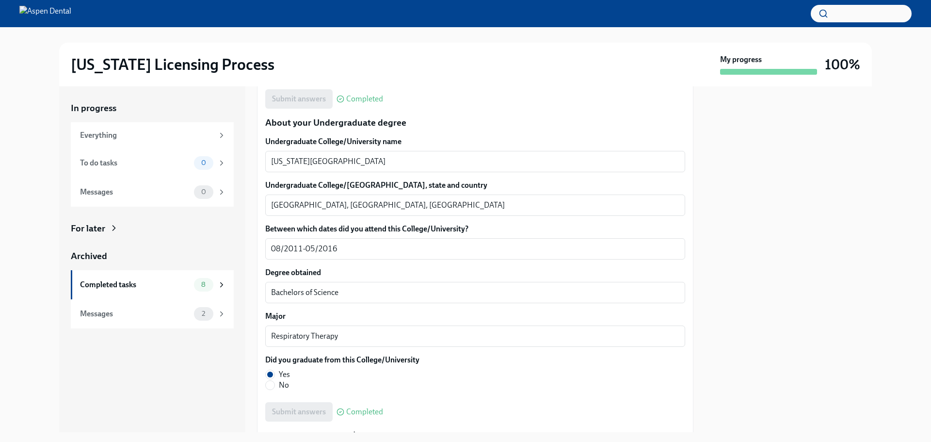
scroll to position [921, 0]
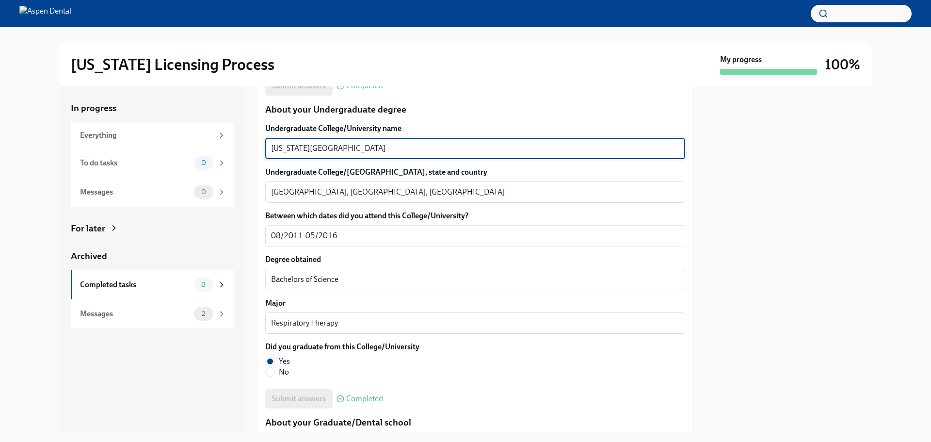
drag, startPoint x: 357, startPoint y: 147, endPoint x: 253, endPoint y: 146, distance: 103.2
click at [253, 146] on div "In progress Everything To do tasks 0 Messages 0 For later Archived Completed ta…" at bounding box center [465, 259] width 812 height 346
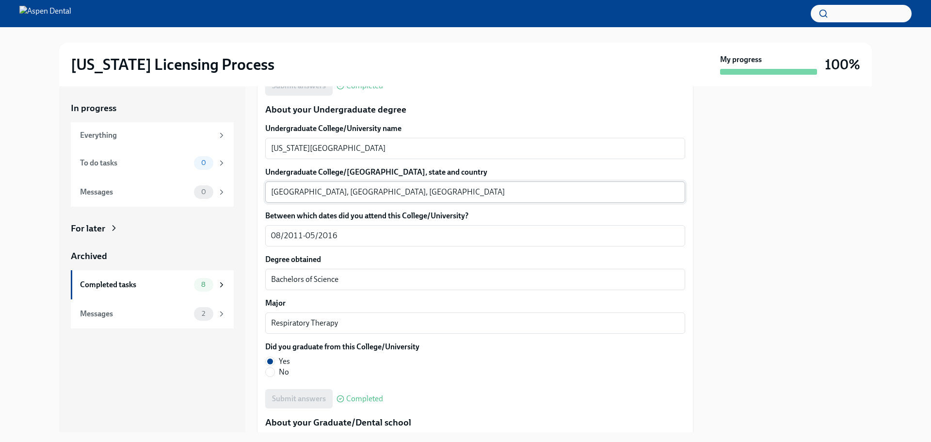
click at [276, 191] on textarea "[GEOGRAPHIC_DATA], [GEOGRAPHIC_DATA], [GEOGRAPHIC_DATA]" at bounding box center [475, 192] width 408 height 12
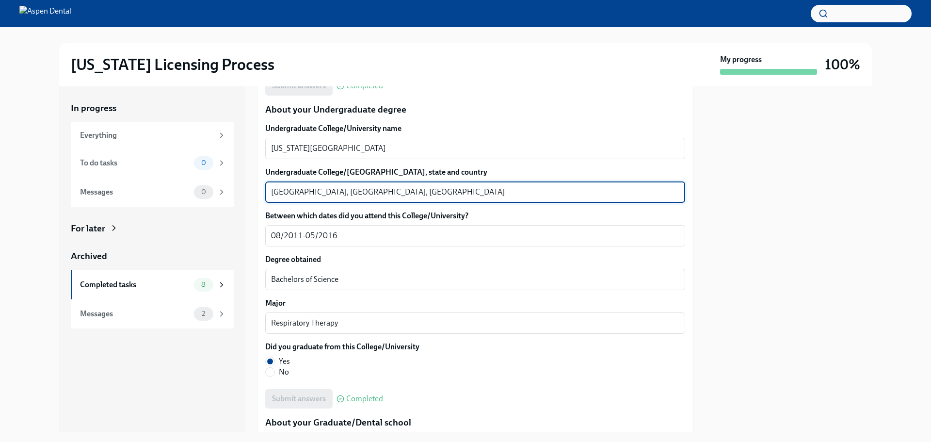
click at [276, 191] on textarea "[GEOGRAPHIC_DATA], [GEOGRAPHIC_DATA], [GEOGRAPHIC_DATA]" at bounding box center [475, 192] width 408 height 12
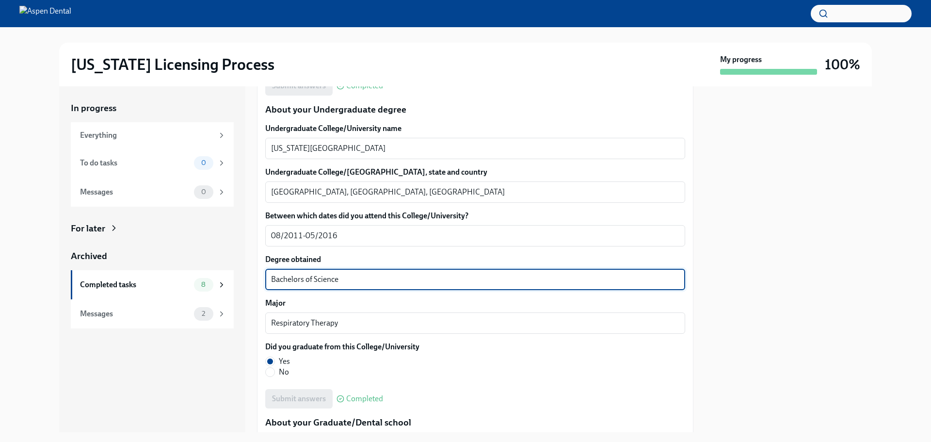
drag, startPoint x: 348, startPoint y: 284, endPoint x: 251, endPoint y: 281, distance: 98.0
click at [251, 281] on div "In progress Everything To do tasks 0 Messages 0 For later Archived Completed ta…" at bounding box center [465, 259] width 812 height 346
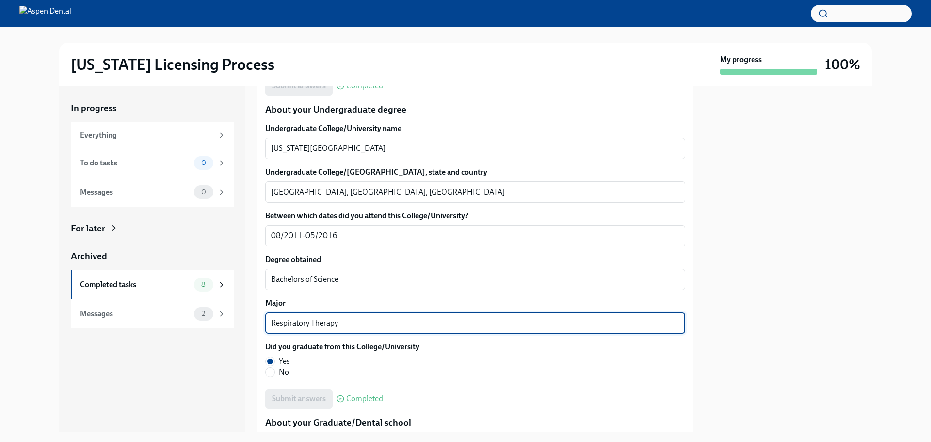
drag, startPoint x: 326, startPoint y: 325, endPoint x: 253, endPoint y: 322, distance: 73.8
click at [253, 322] on div "In progress Everything To do tasks 0 Messages 0 For later Archived Completed ta…" at bounding box center [465, 259] width 812 height 346
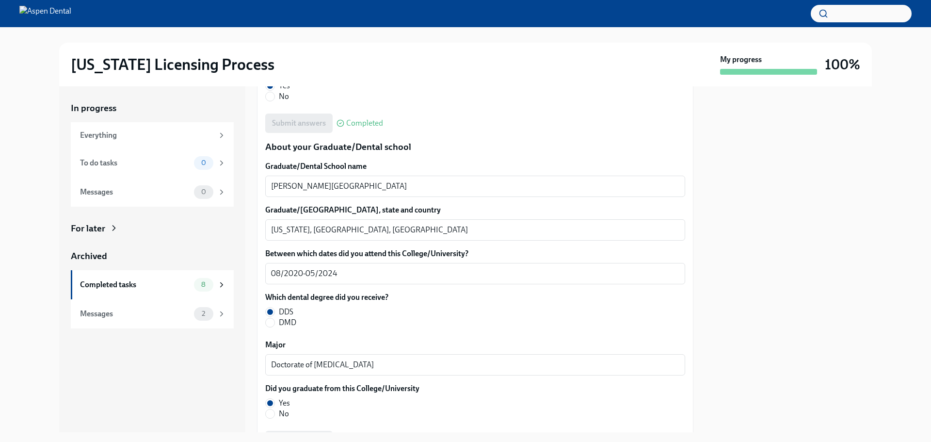
scroll to position [1212, 0]
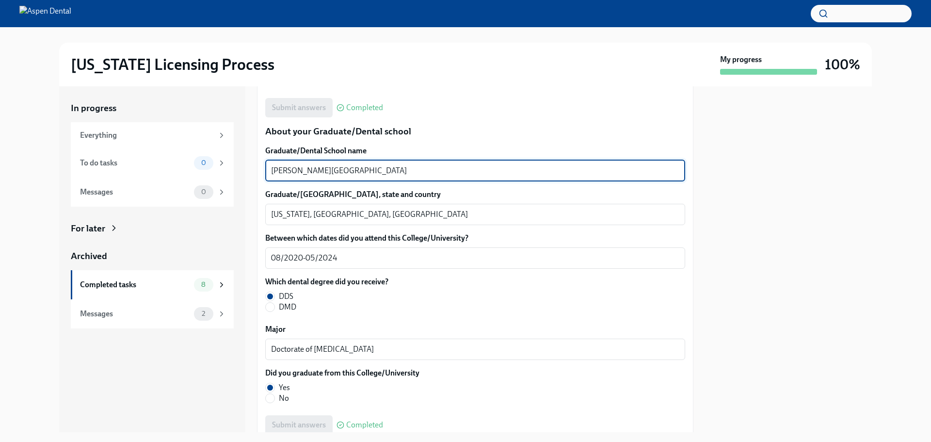
drag, startPoint x: 349, startPoint y: 170, endPoint x: 268, endPoint y: 168, distance: 81.0
click at [268, 168] on div "[PERSON_NAME] University College of Dentistry x ​" at bounding box center [475, 170] width 420 height 21
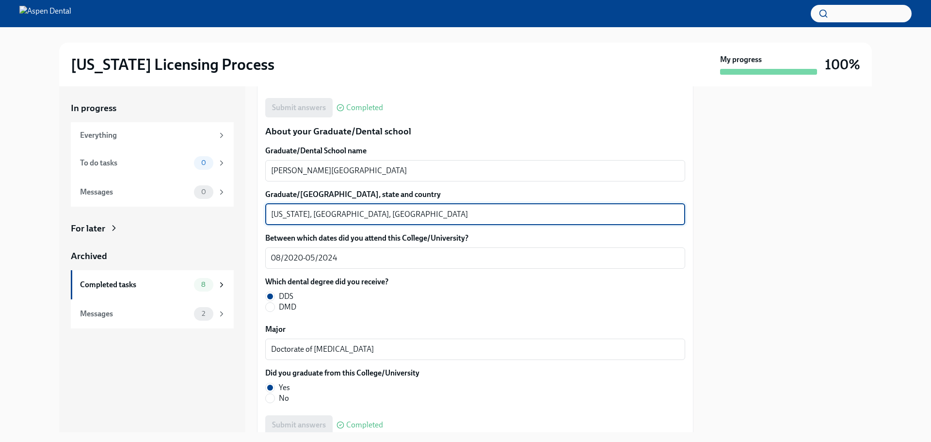
click at [297, 214] on textarea "[US_STATE], [GEOGRAPHIC_DATA], [GEOGRAPHIC_DATA]" at bounding box center [475, 214] width 408 height 12
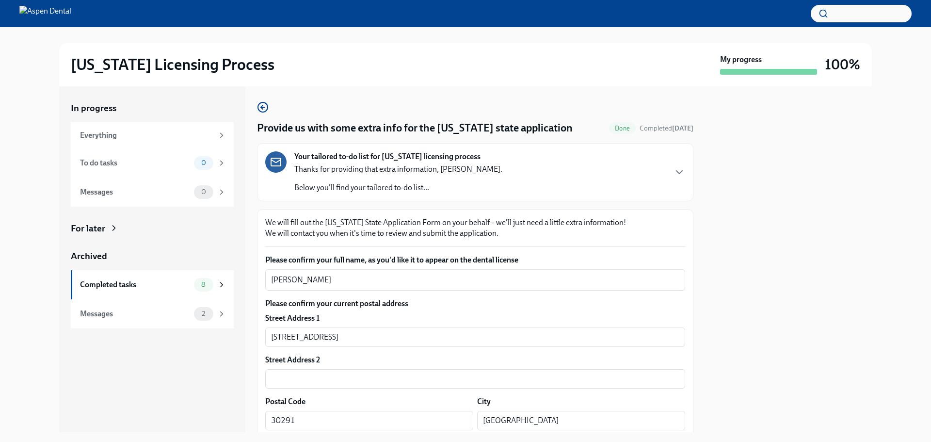
scroll to position [0, 0]
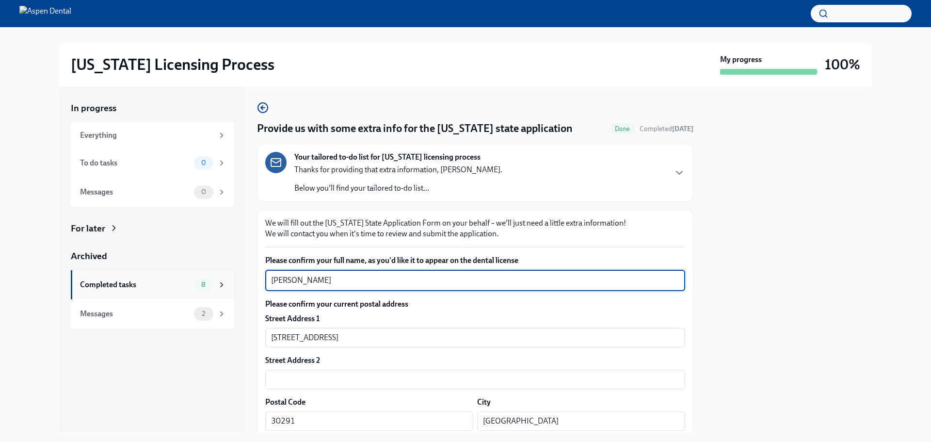
drag, startPoint x: 334, startPoint y: 274, endPoint x: 215, endPoint y: 275, distance: 119.2
click at [210, 274] on div "In progress Everything To do tasks 0 Messages 0 For later Archived Completed ta…" at bounding box center [465, 259] width 812 height 346
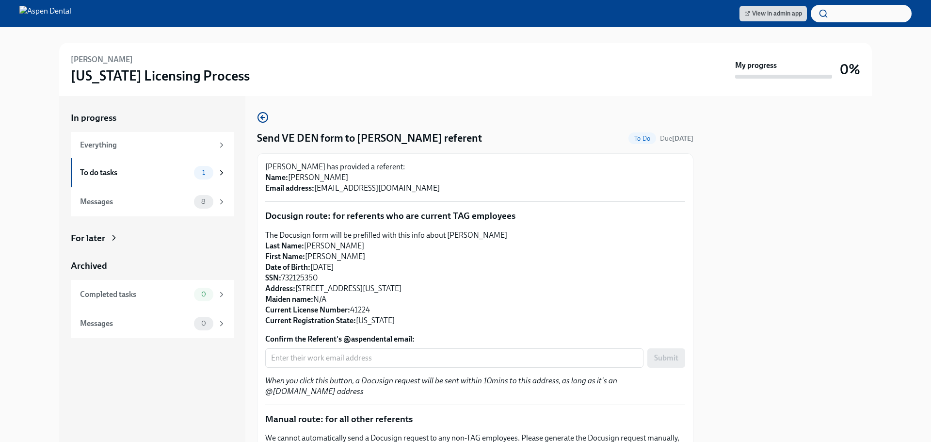
drag, startPoint x: 434, startPoint y: 187, endPoint x: 317, endPoint y: 190, distance: 117.3
click at [317, 190] on p "Dr Abdullah Godil has provided a referent: Name: Dr. Kiranjot Chandi Email addr…" at bounding box center [475, 177] width 420 height 32
copy p "Drkaurchandi@aspendental.com"
click at [441, 361] on input "Confirm the Referent's @aspendental email:" at bounding box center [454, 357] width 378 height 19
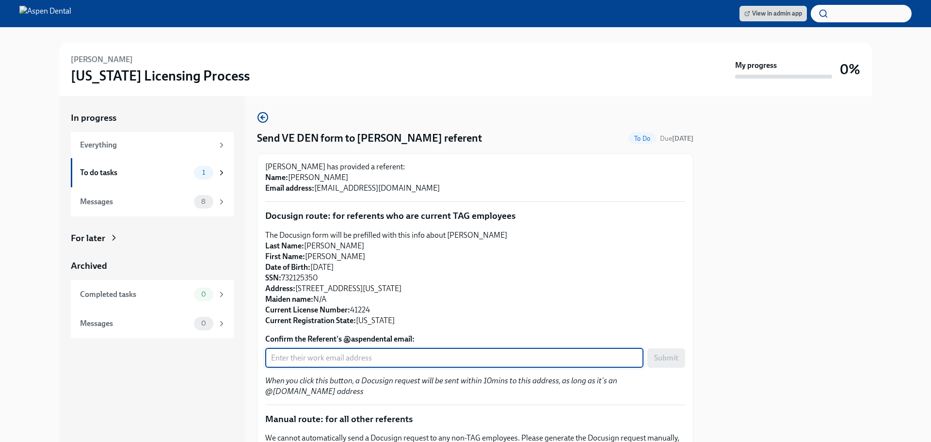
paste input "Drkaurchandi@aspendental.com"
click at [654, 362] on span "Submit" at bounding box center [666, 358] width 24 height 10
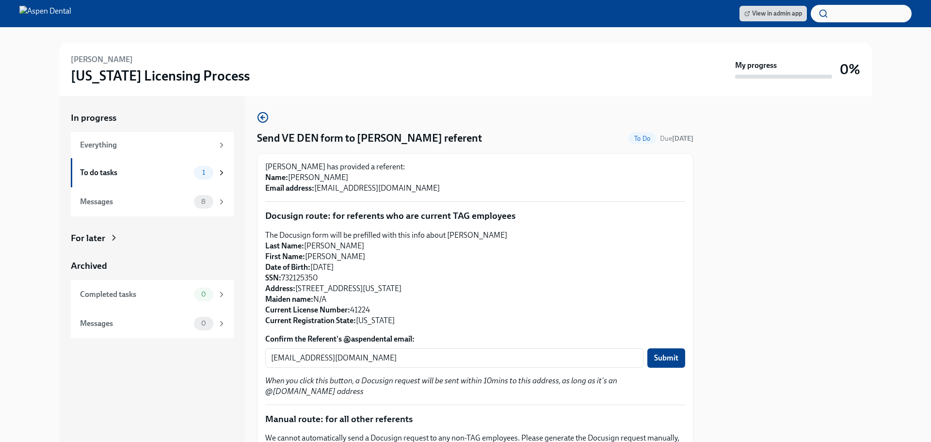
type input "drkaurchandi@aspendental.com"
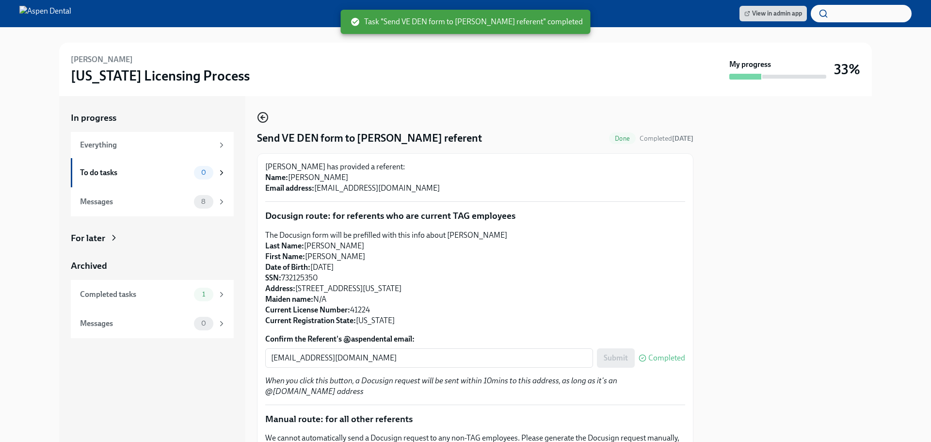
click at [265, 120] on icon "button" at bounding box center [263, 117] width 12 height 12
